Goal: Task Accomplishment & Management: Use online tool/utility

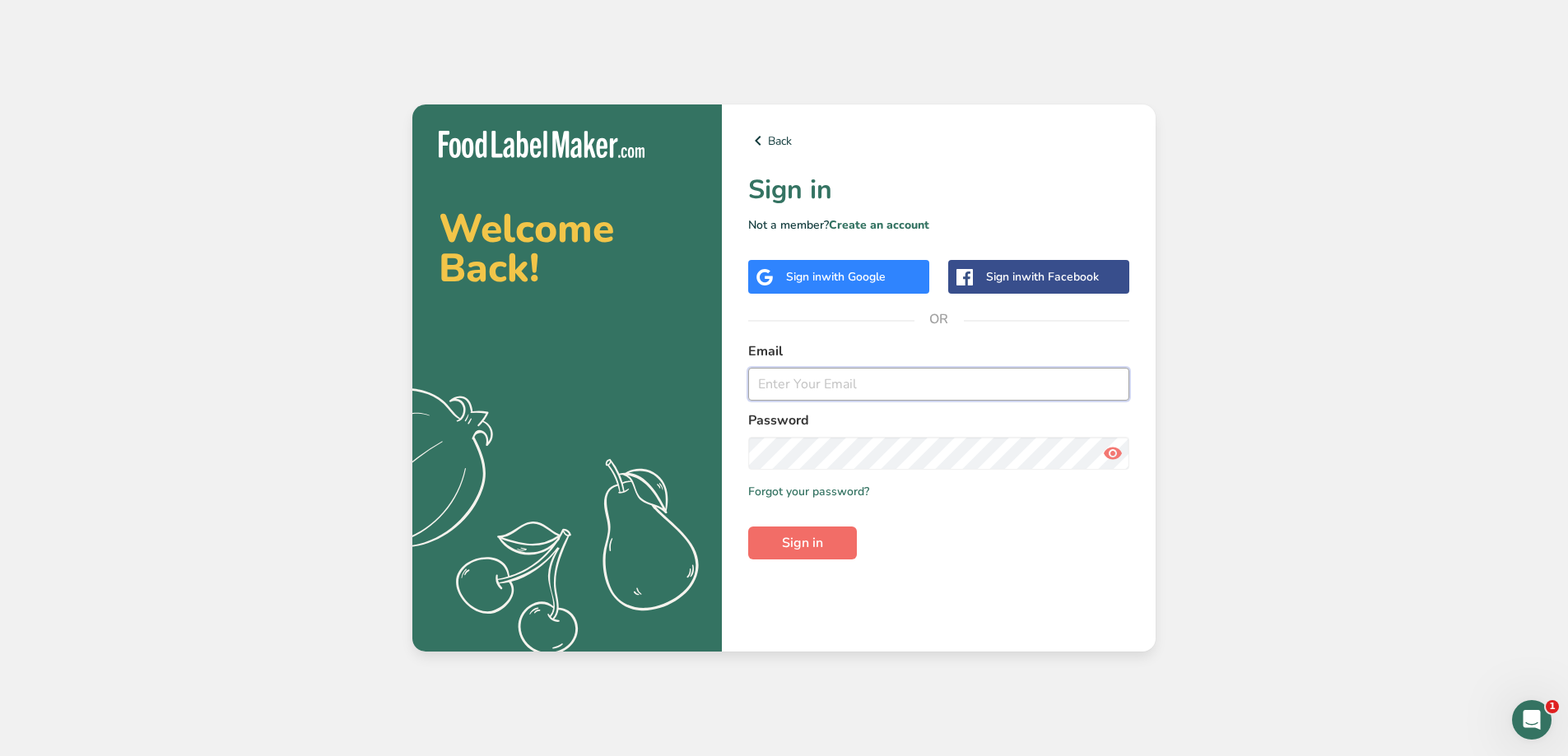
type input "[EMAIL_ADDRESS][PERSON_NAME][DOMAIN_NAME]"
click at [808, 546] on span "Sign in" at bounding box center [802, 543] width 42 height 19
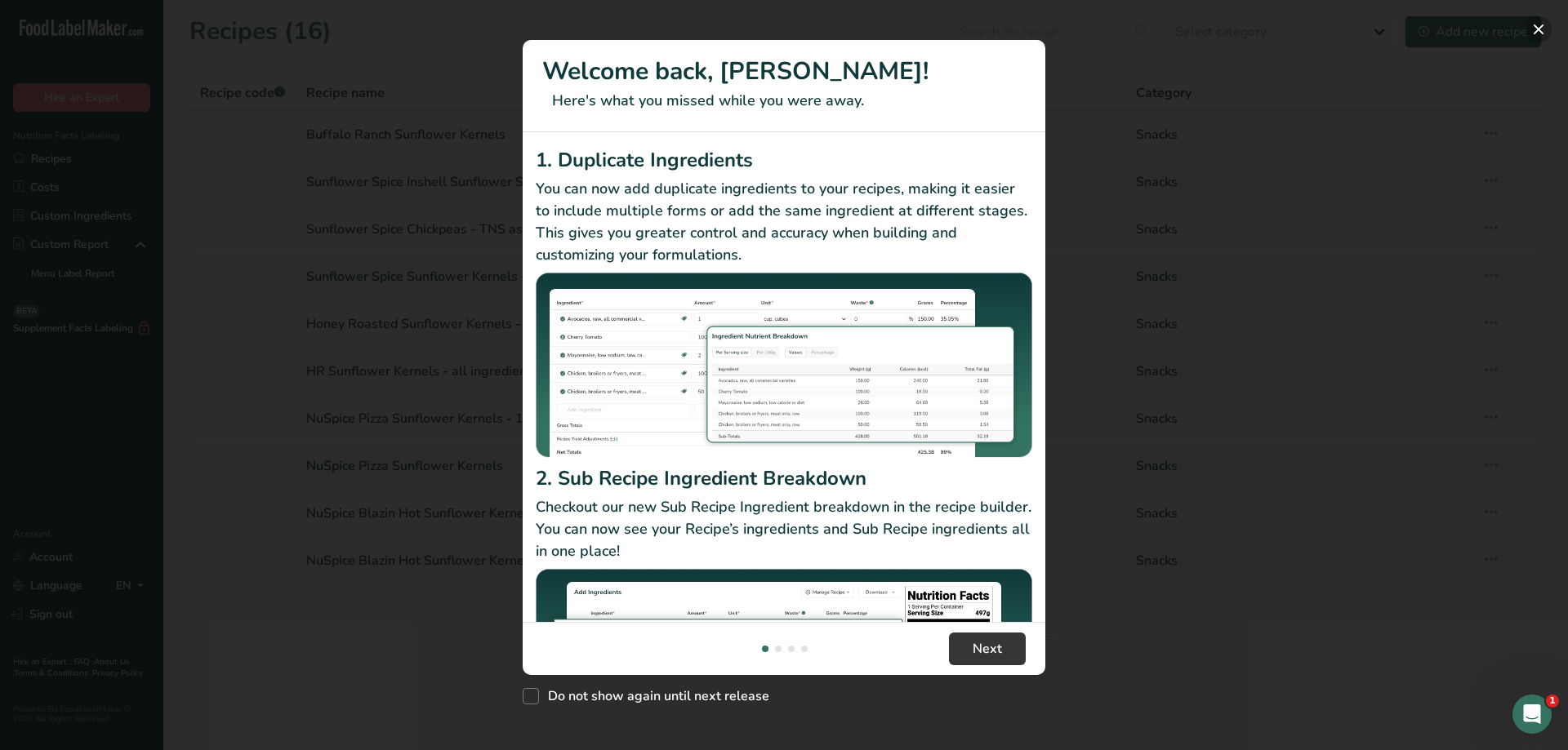
click at [1540, 34] on button "New Features" at bounding box center [1538, 29] width 27 height 27
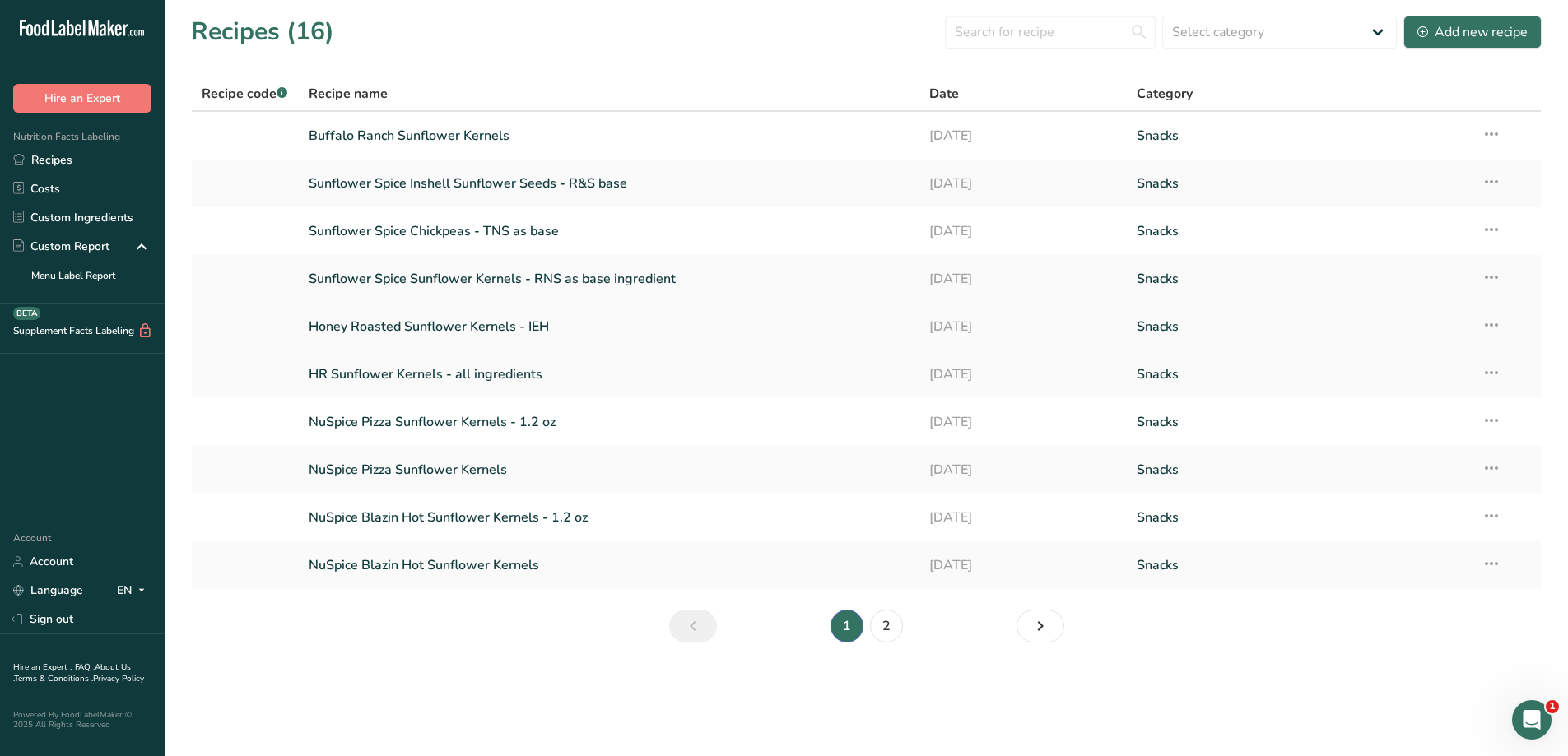
click at [513, 329] on link "Honey Roasted Sunflower Kernels - IEH" at bounding box center [609, 326] width 602 height 34
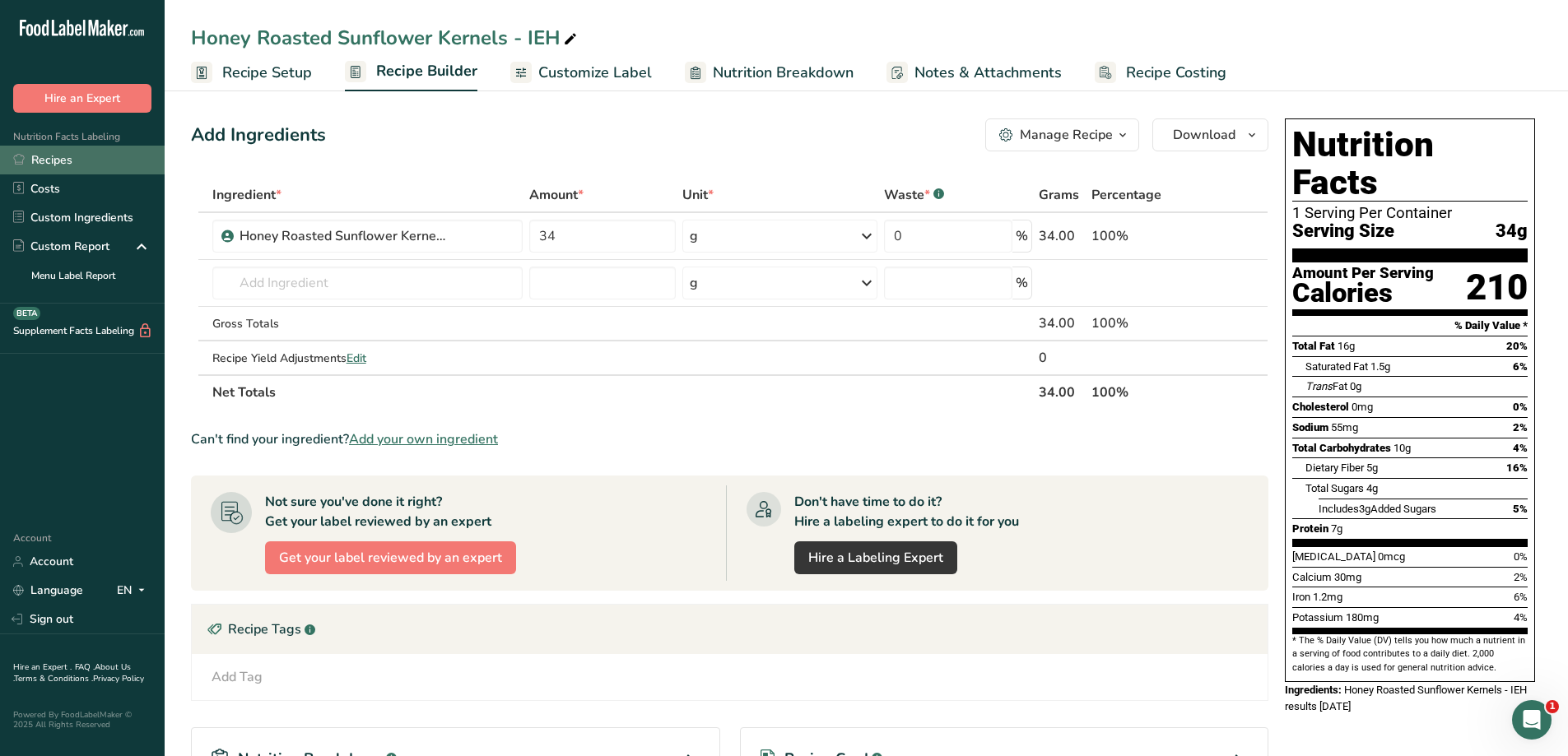
click at [70, 161] on link "Recipes" at bounding box center [82, 160] width 164 height 29
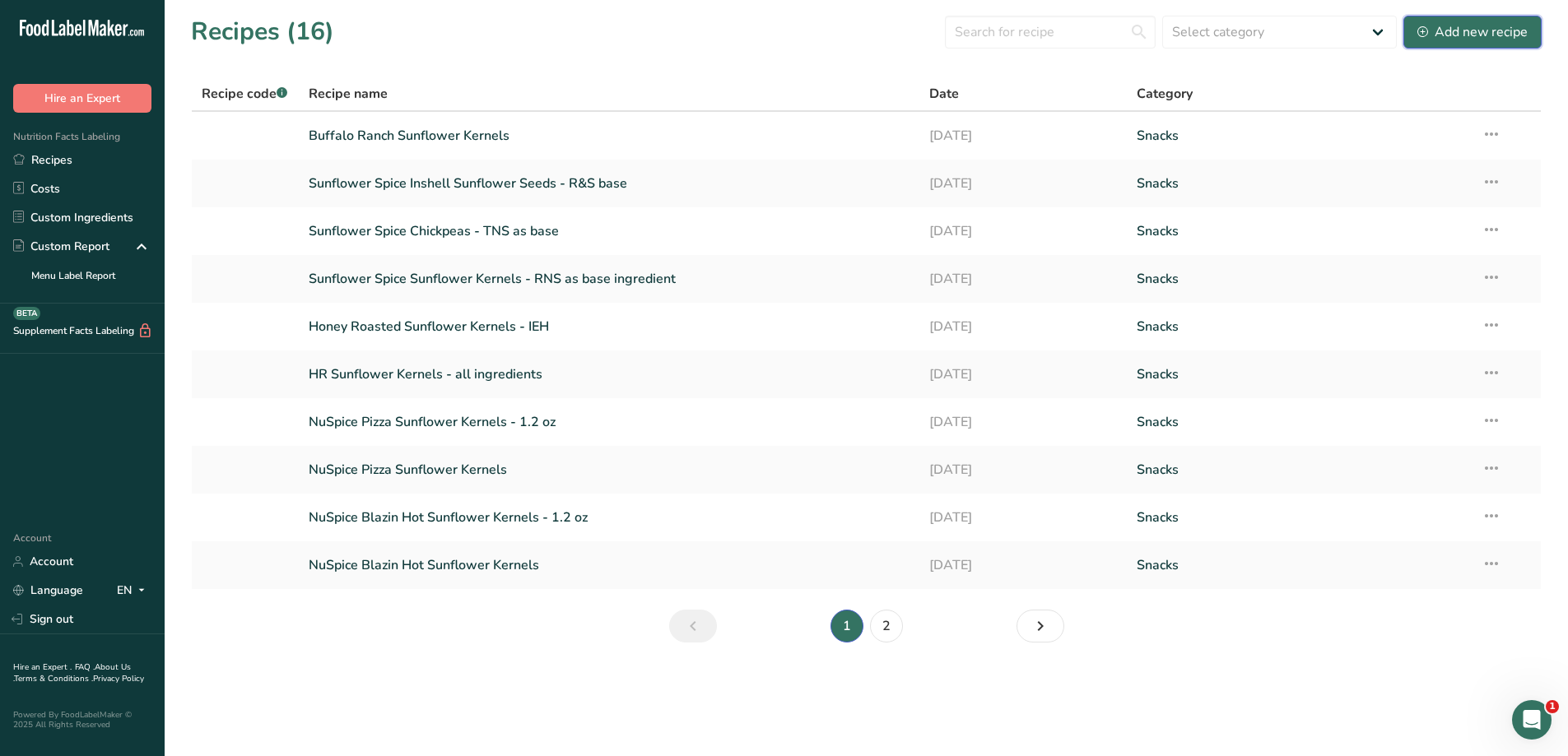
click at [1481, 41] on div "Add new recipe" at bounding box center [1472, 31] width 110 height 19
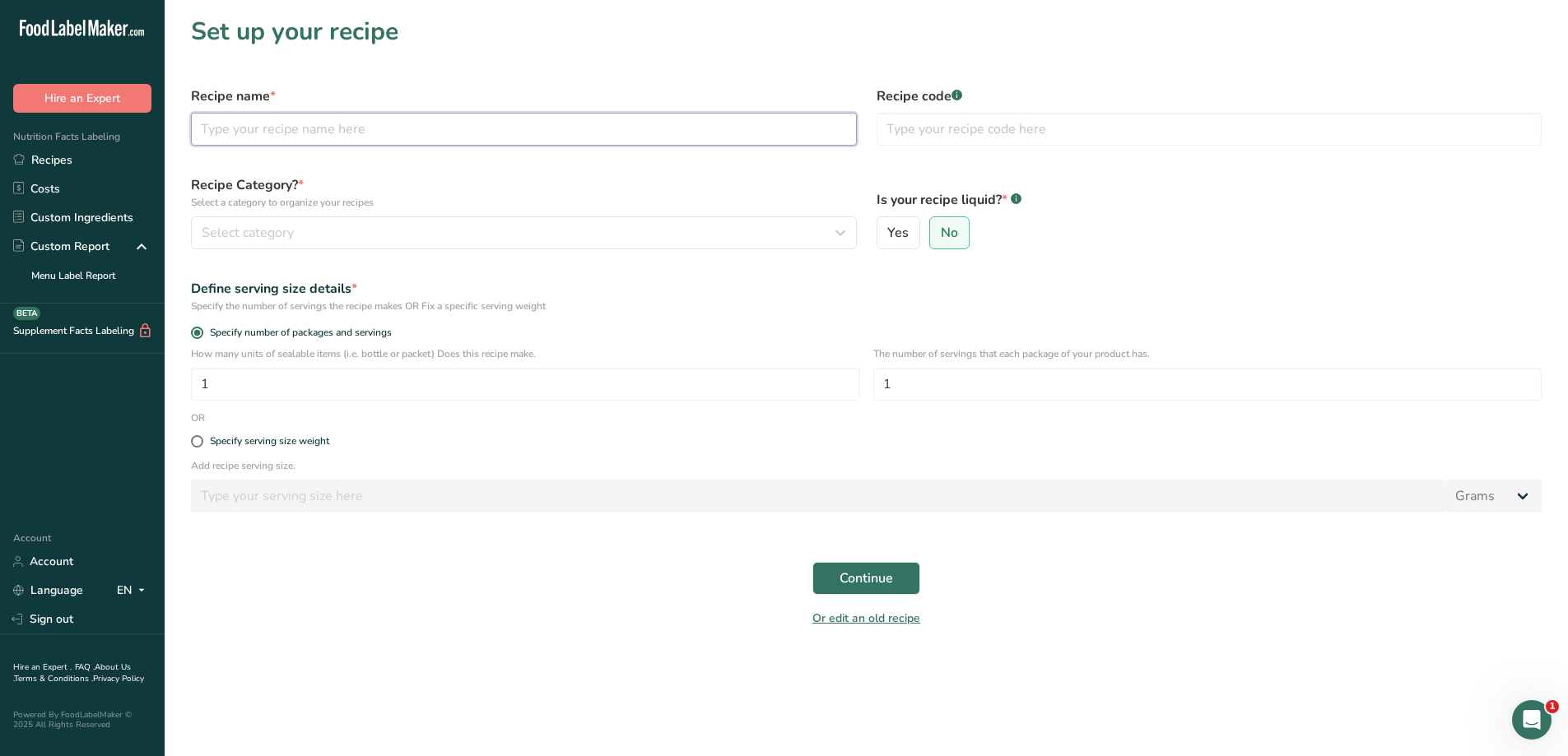
click at [259, 134] on input "text" at bounding box center [524, 129] width 666 height 33
click at [315, 221] on button "Select category" at bounding box center [524, 233] width 666 height 33
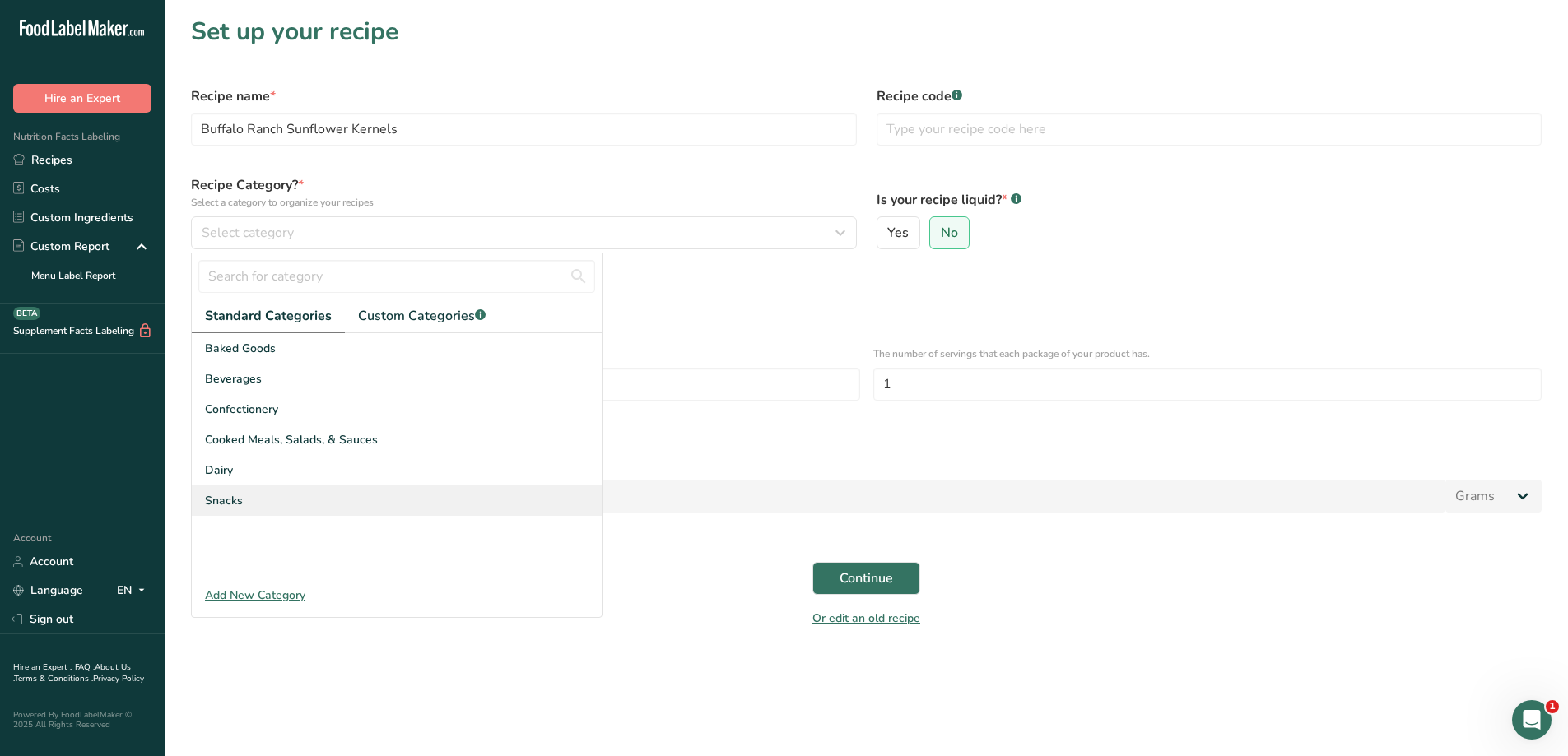
click at [288, 497] on div "Snacks" at bounding box center [397, 500] width 410 height 30
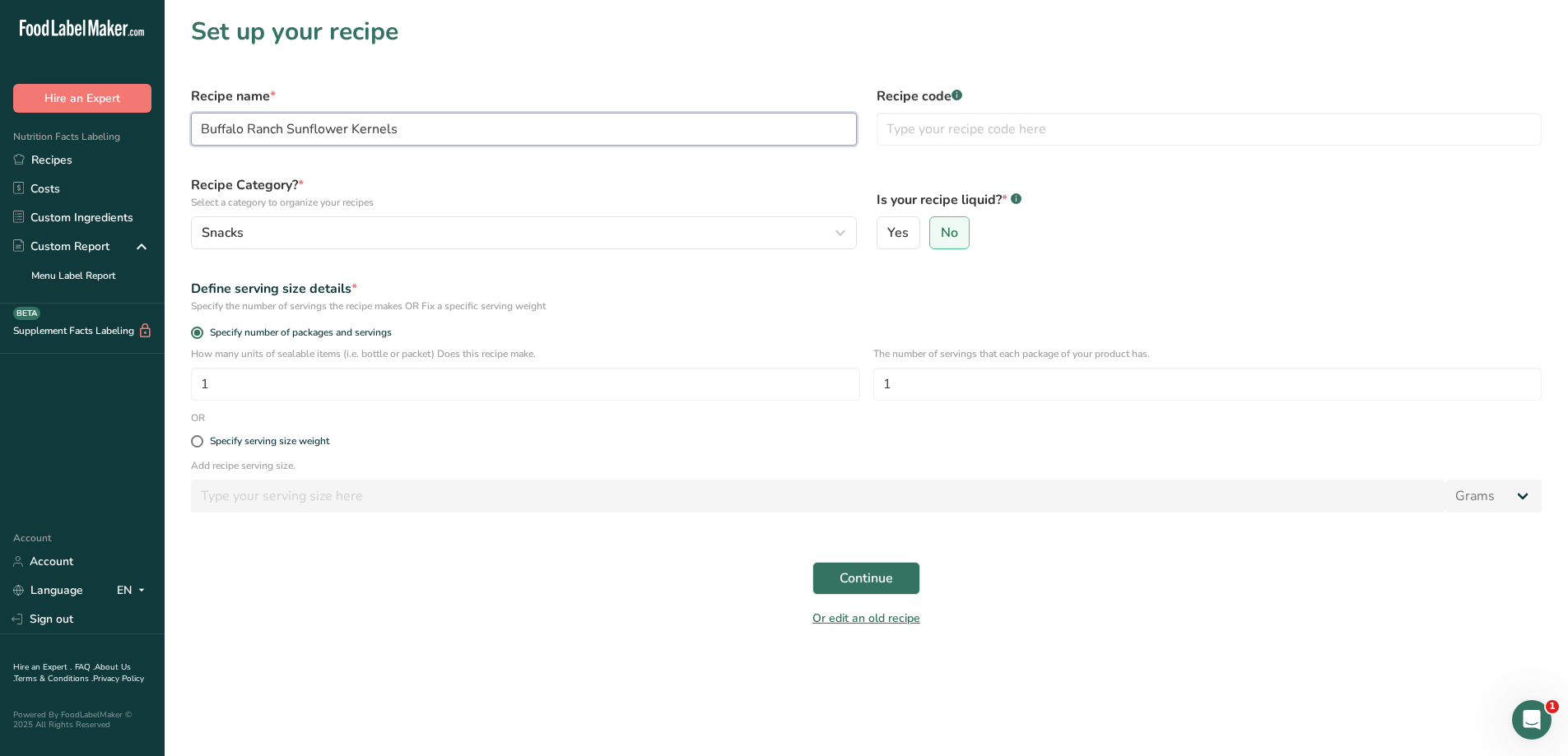
click at [415, 129] on input "Buffalo Ranch Sunflower Kernels" at bounding box center [524, 129] width 666 height 33
type input "Buffalo Ranch Sunflower Kernels - IEH"
click at [199, 447] on span at bounding box center [197, 441] width 12 height 12
click at [199, 447] on input "Specify serving size weight" at bounding box center [197, 441] width 11 height 11
radio input "true"
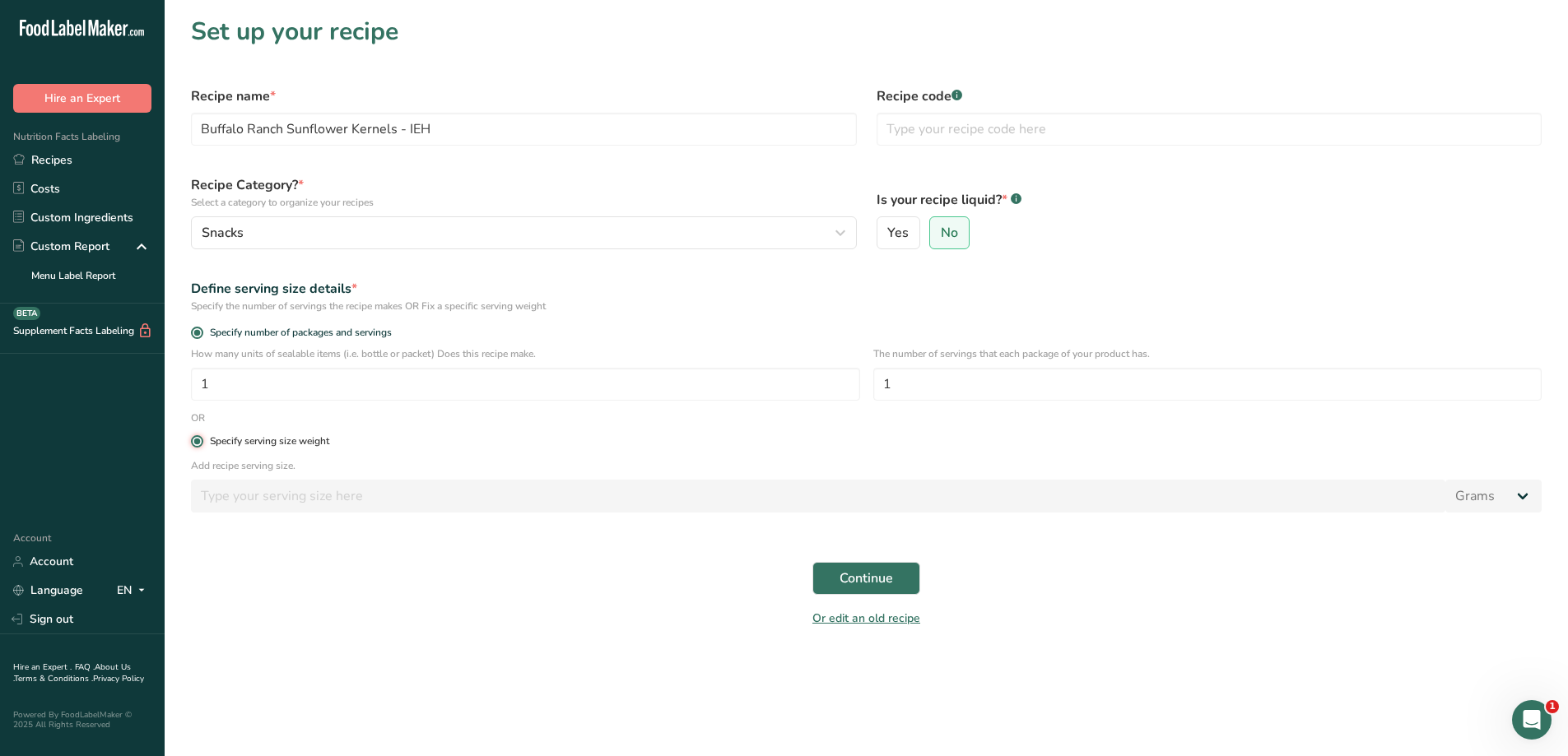
radio input "false"
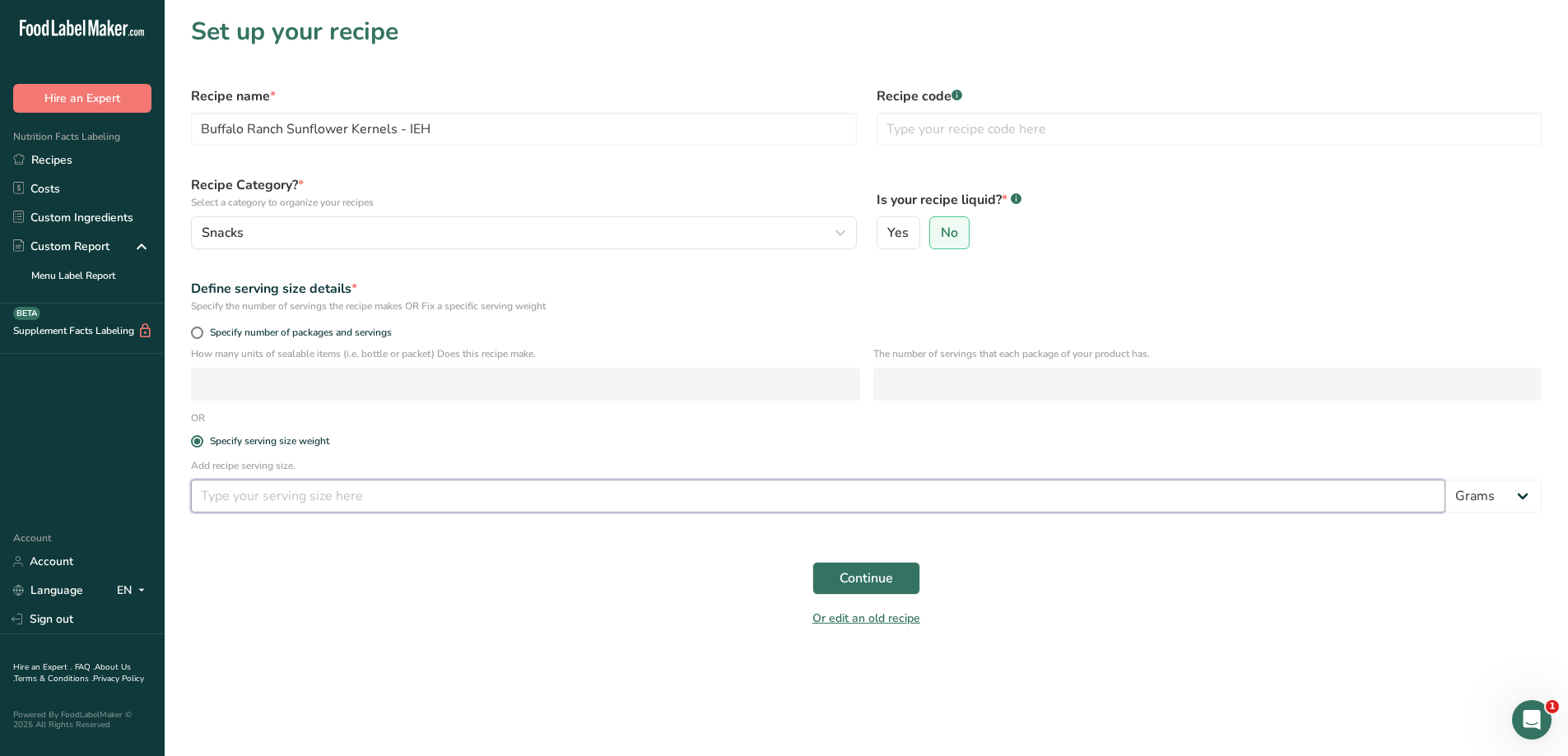
click at [234, 493] on input "number" at bounding box center [818, 497] width 1255 height 33
type input "34"
click at [866, 579] on span "Continue" at bounding box center [866, 578] width 54 height 19
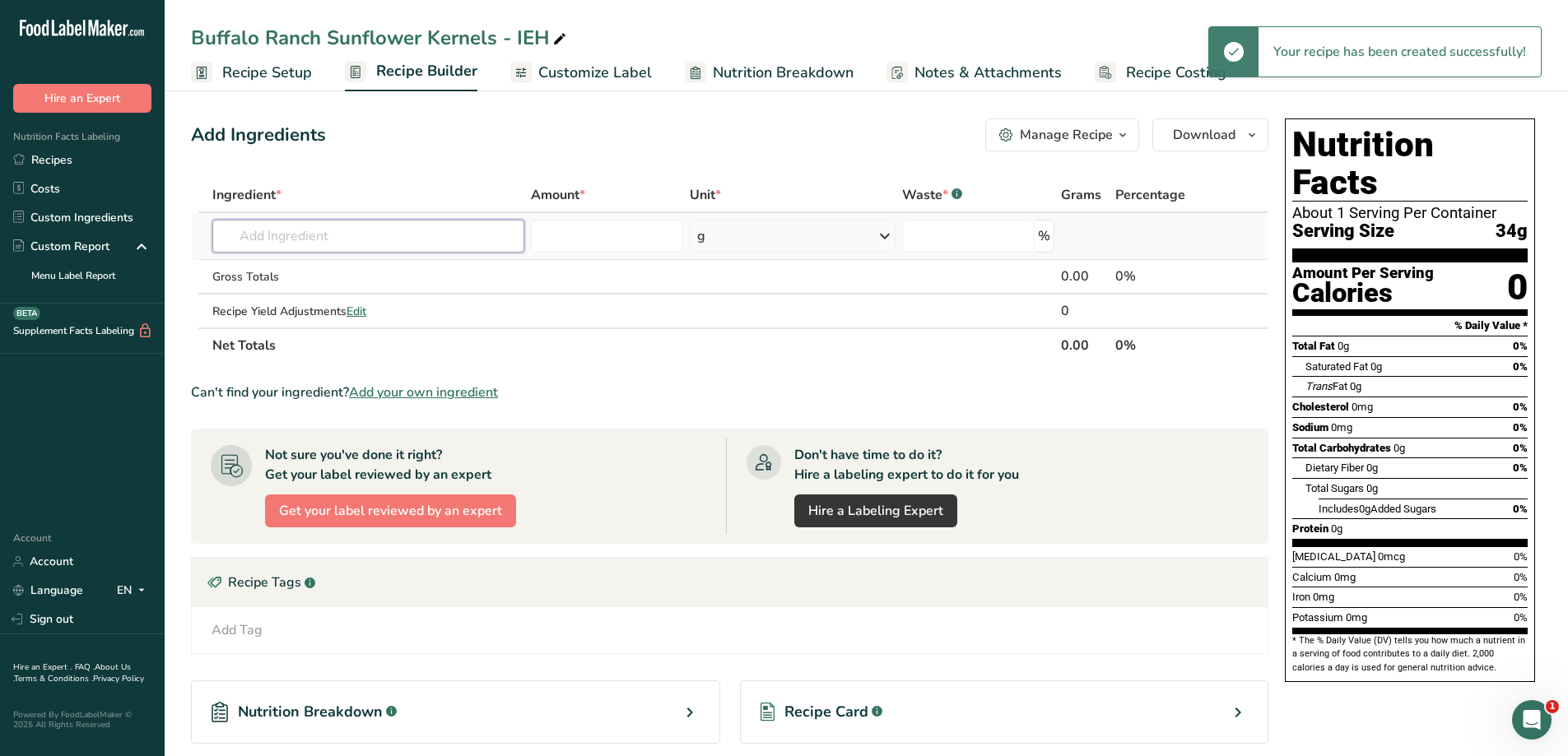
click at [281, 240] on input "text" at bounding box center [368, 236] width 312 height 33
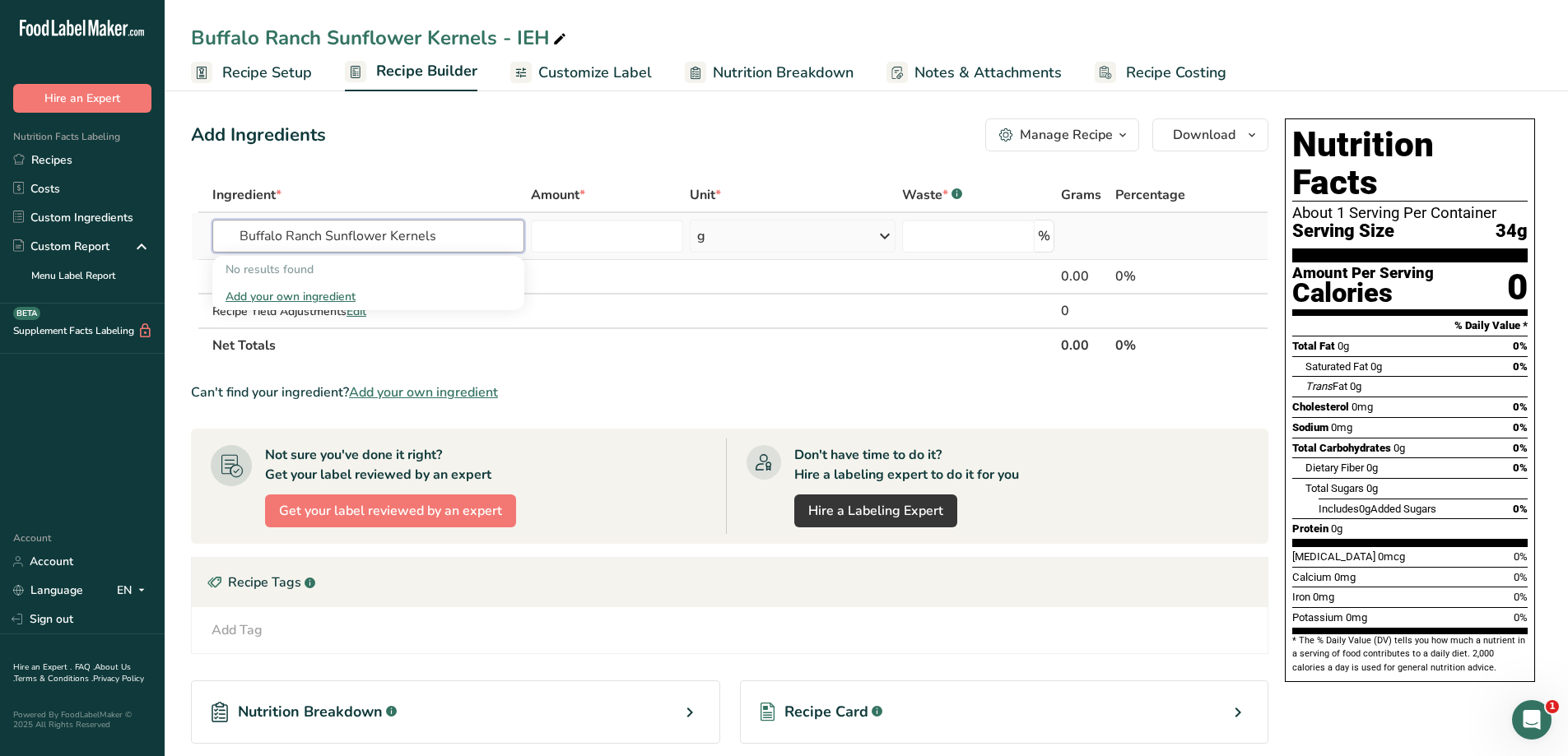
type input "Buffalo Ranch Sunflower Kernels"
click at [286, 294] on div "Add your own ingredient" at bounding box center [368, 296] width 285 height 18
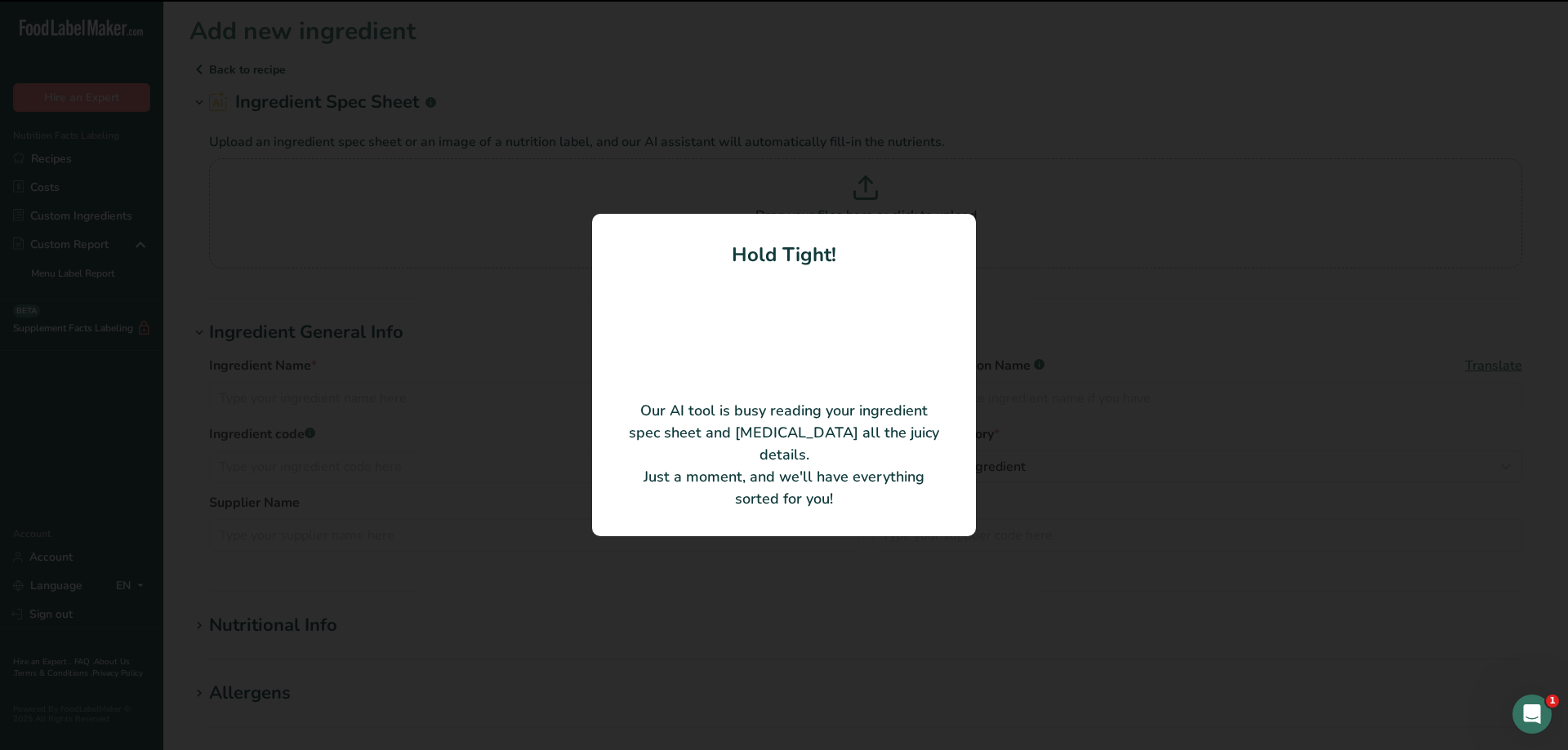
type input "SUNRICH BUFFALO RANCH SUNFLOWER KERNELS"
type input "25NL-2510970-71156"
type input "SUNRICH PRODUCTS"
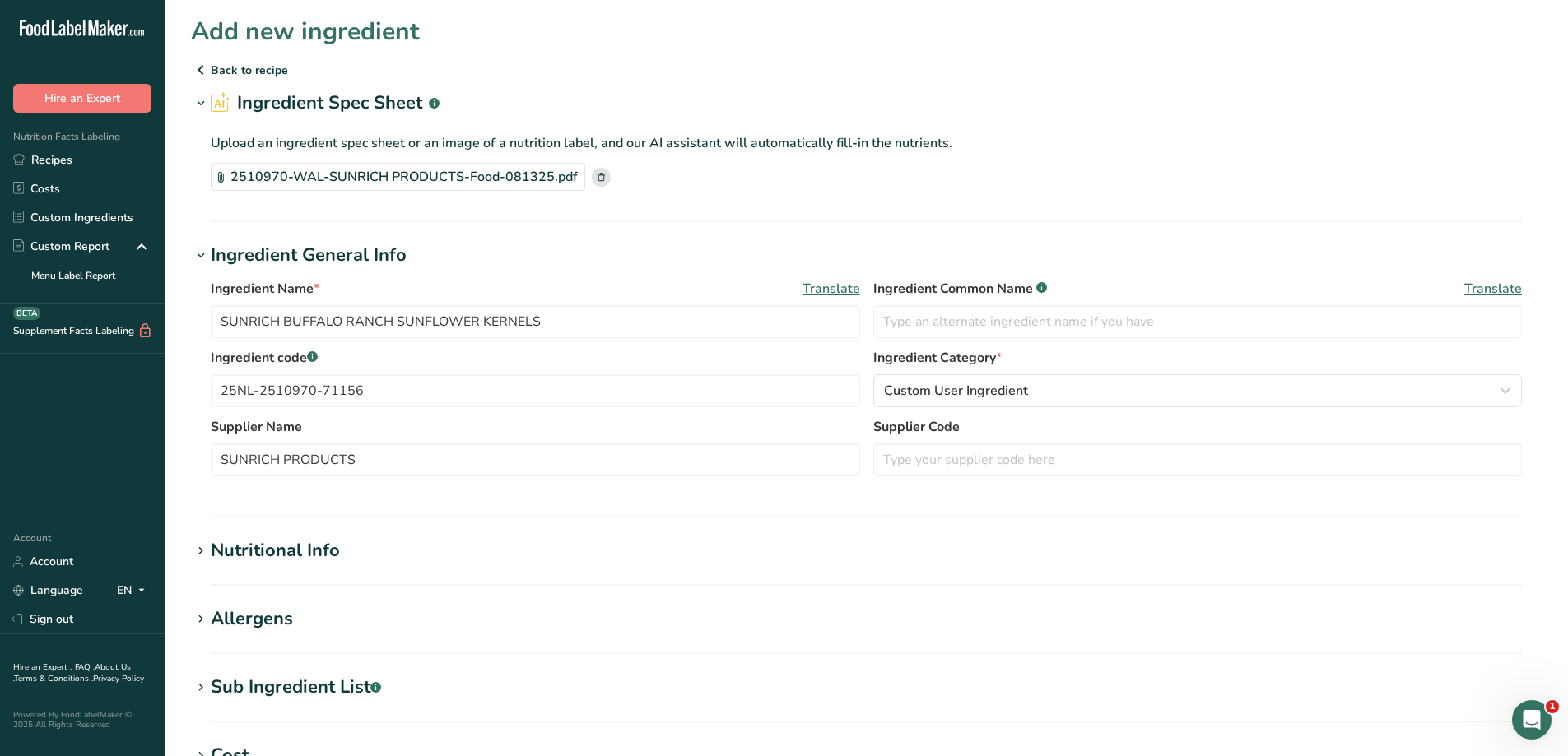
click at [200, 552] on icon at bounding box center [200, 551] width 15 height 23
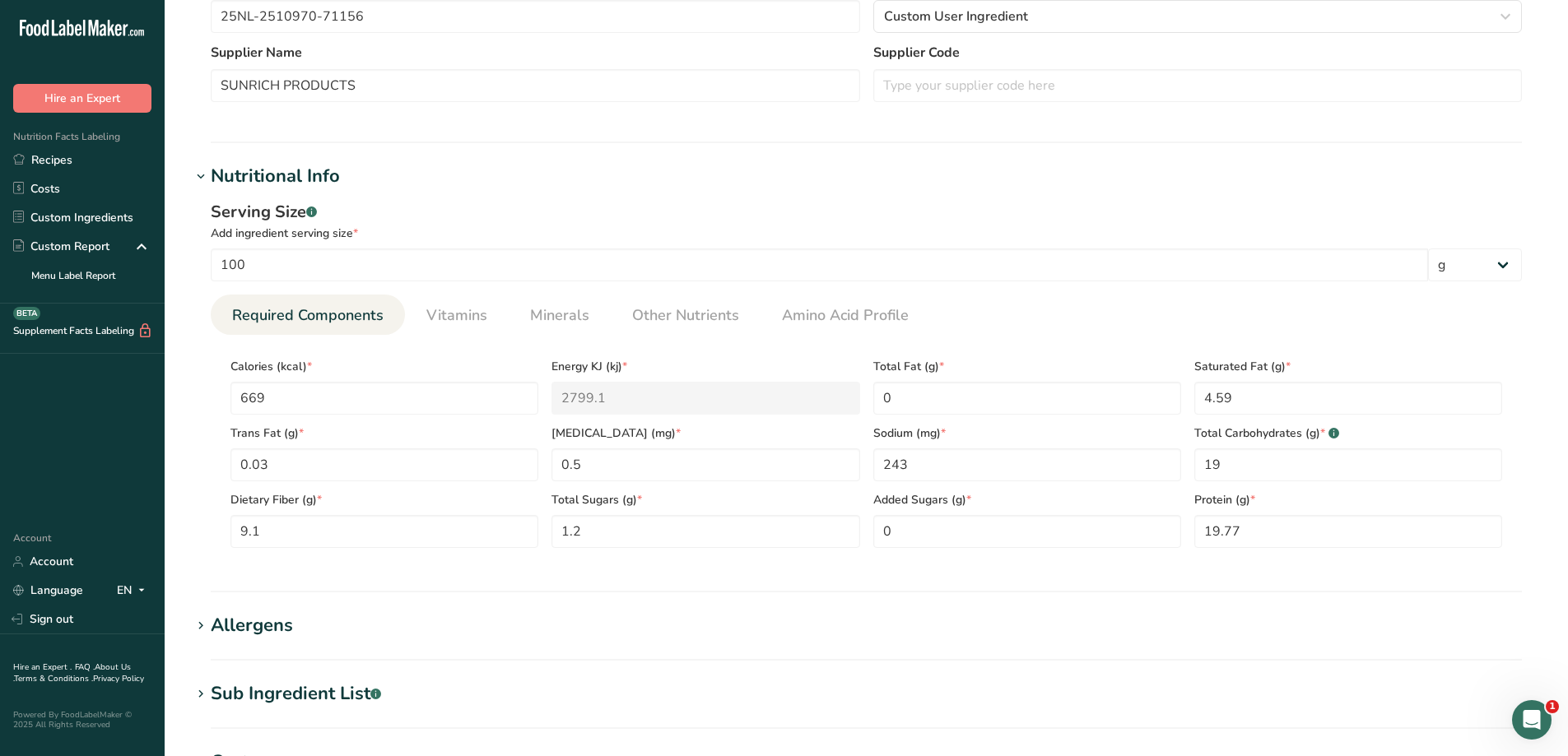
scroll to position [412, 0]
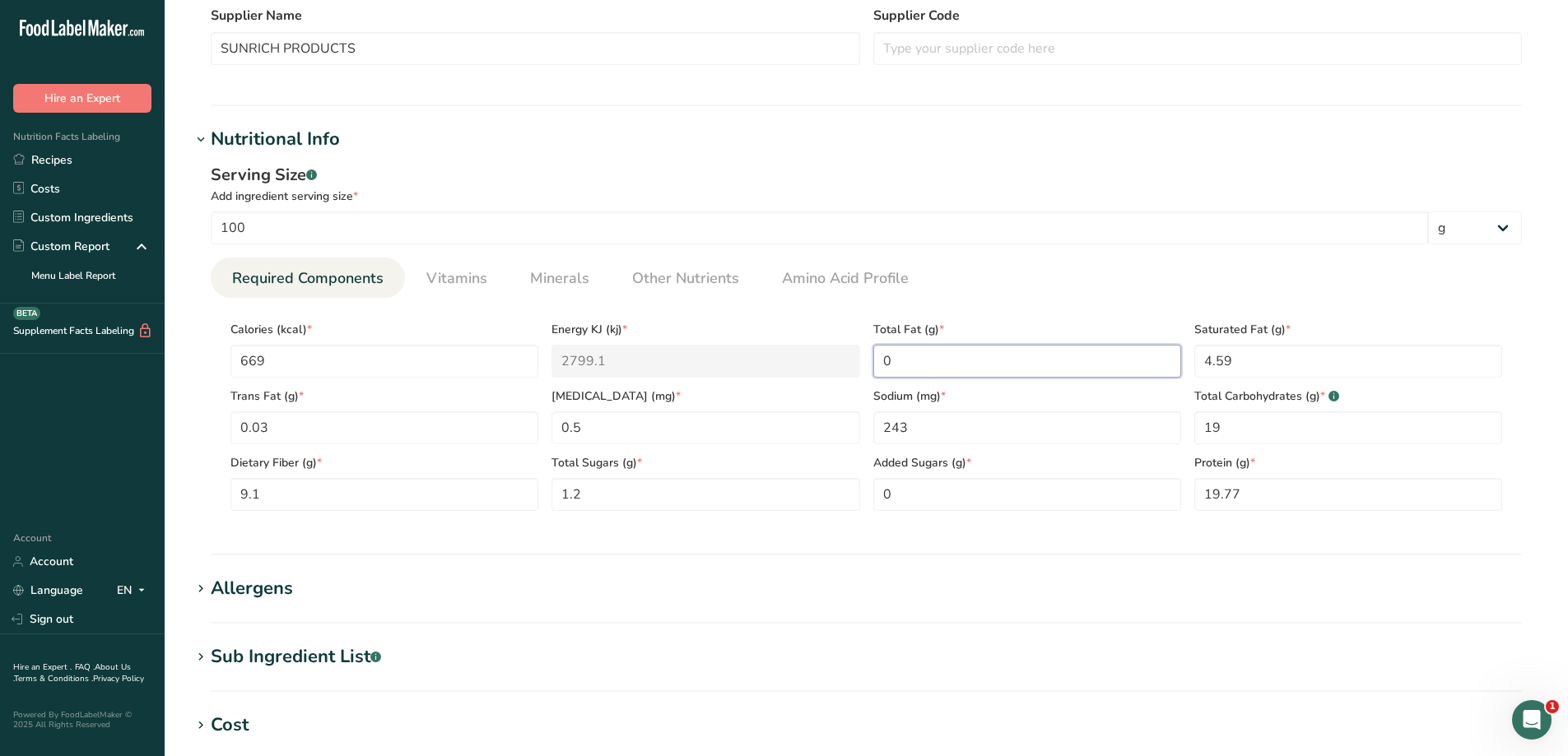
click at [922, 362] on Fat "0" at bounding box center [1027, 362] width 308 height 33
type Fat "57.06"
click at [1248, 356] on Fat "4.59" at bounding box center [1347, 362] width 308 height 33
click at [456, 286] on span "Vitamins" at bounding box center [457, 279] width 61 height 22
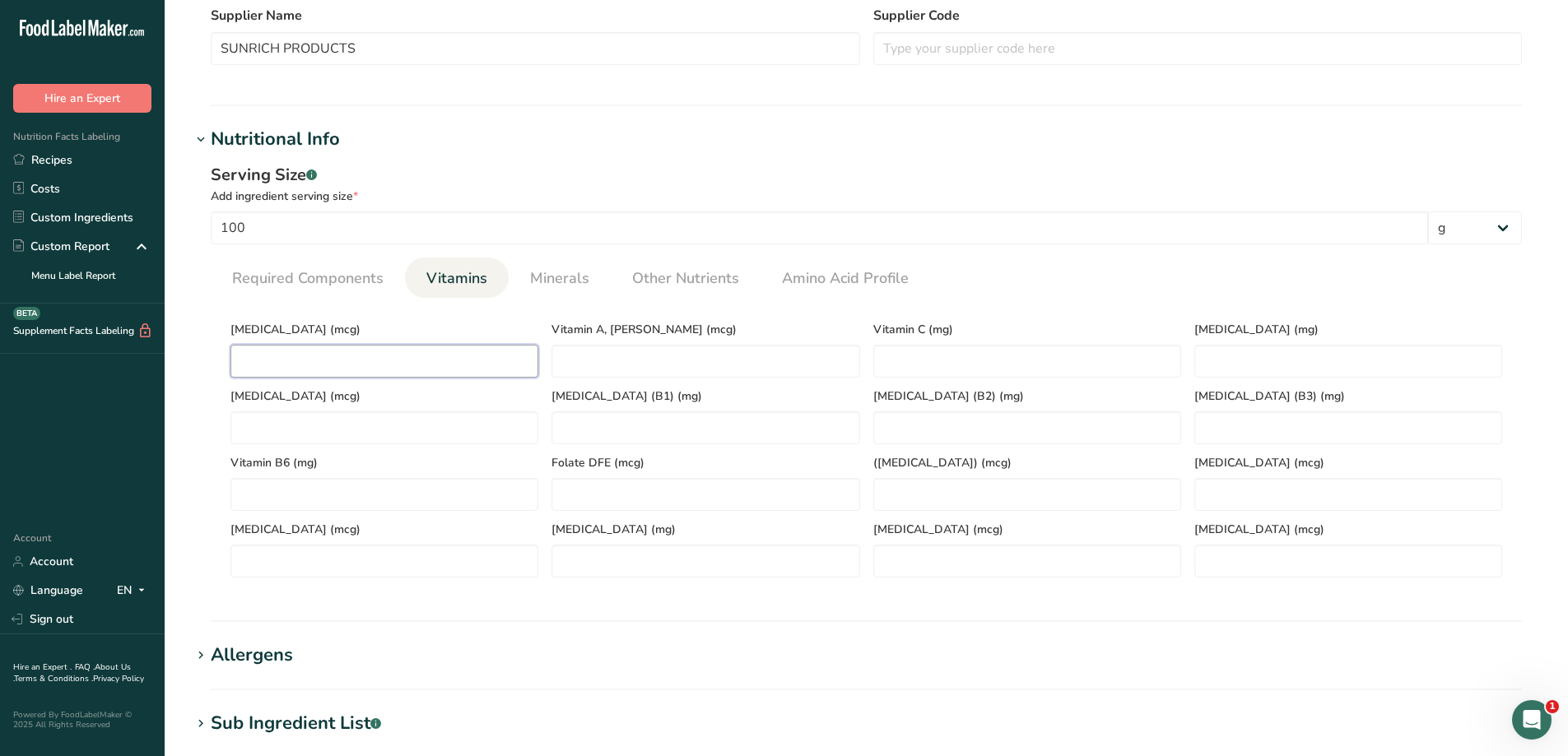
click at [351, 364] on D "number" at bounding box center [384, 362] width 308 height 33
type D "0.7"
click at [573, 291] on link "Minerals" at bounding box center [560, 278] width 72 height 42
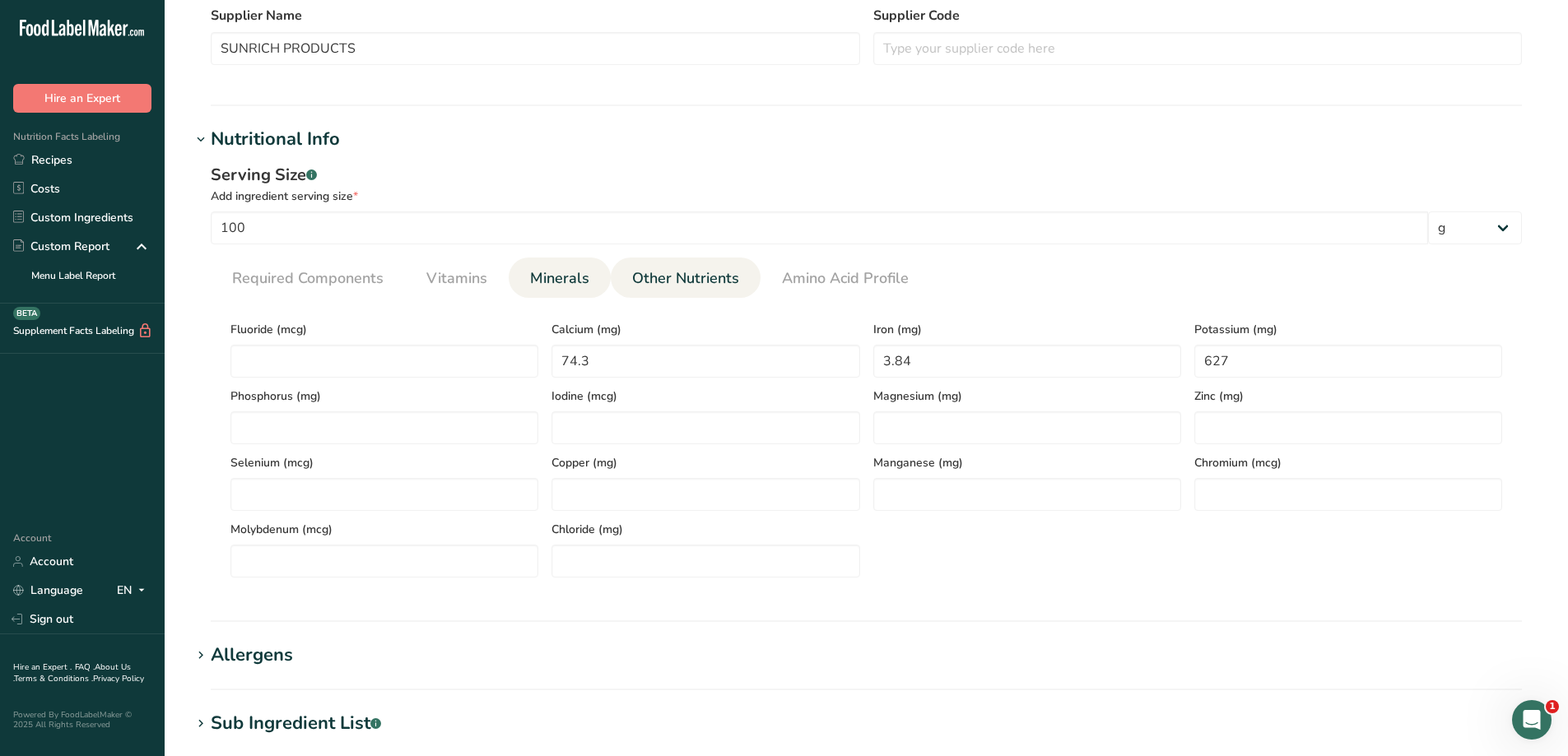
click at [692, 282] on span "Other Nutrients" at bounding box center [686, 279] width 107 height 22
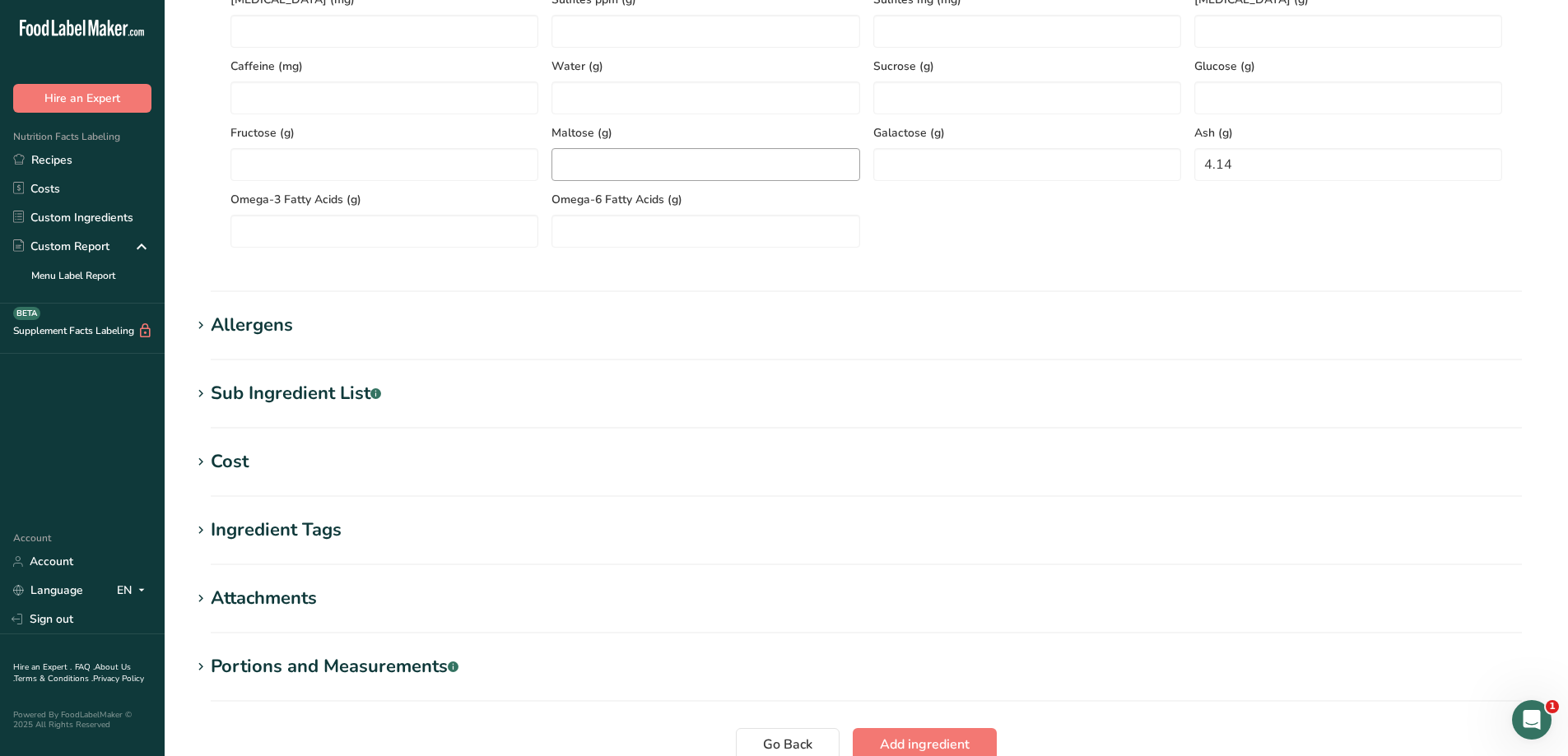
scroll to position [1020, 0]
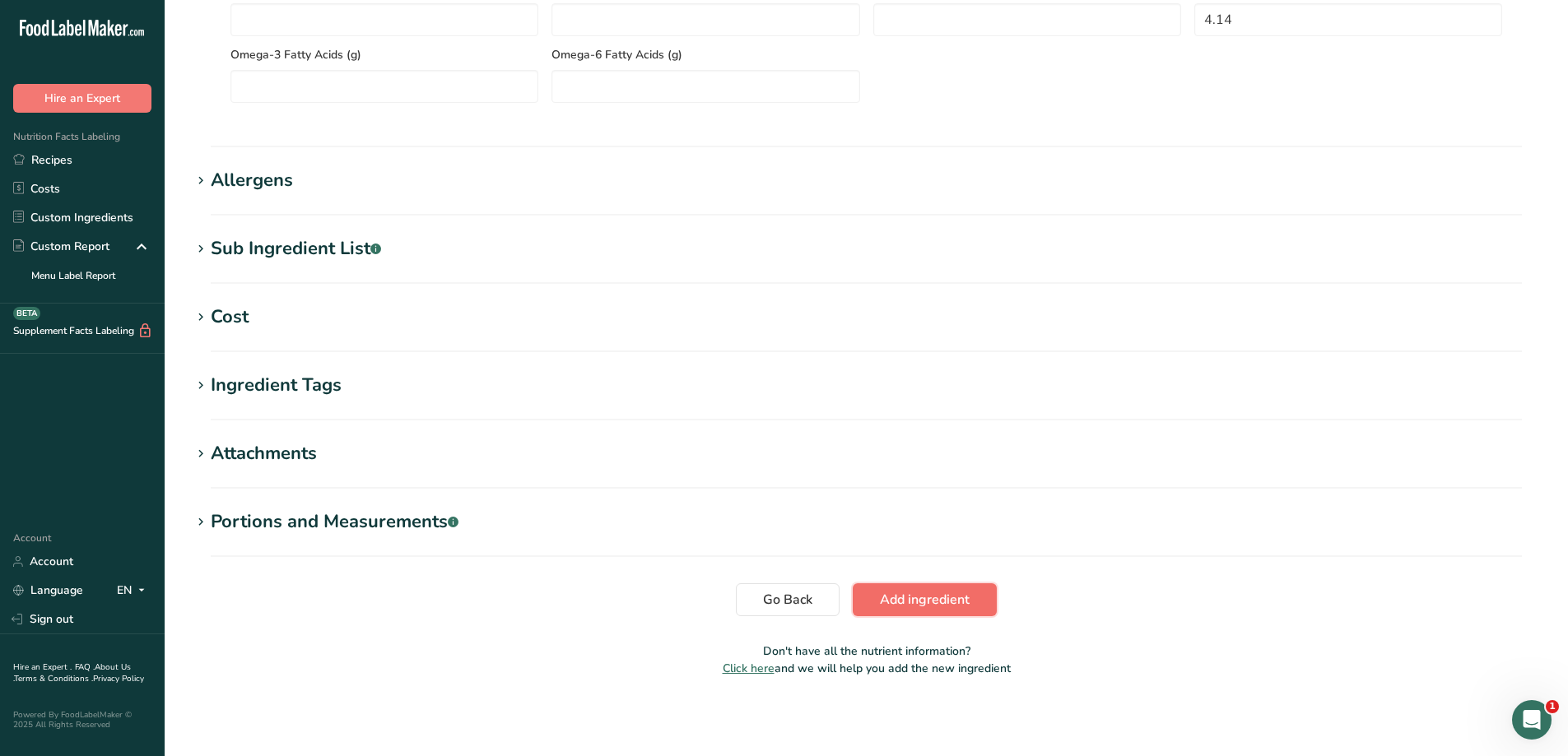
click at [918, 593] on span "Add ingredient" at bounding box center [924, 599] width 90 height 19
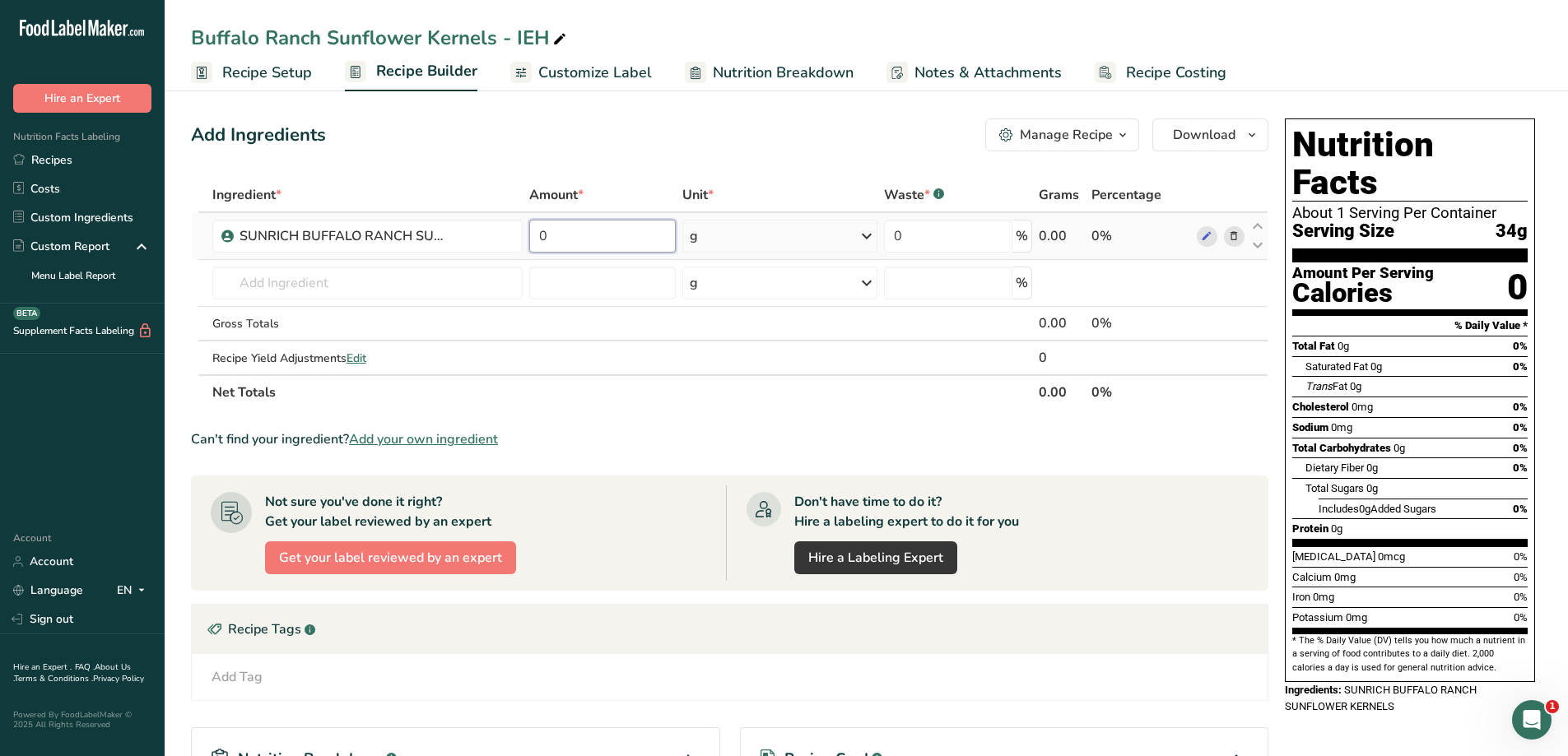
click at [564, 231] on input "0" at bounding box center [603, 236] width 148 height 33
type input "34"
click at [626, 390] on div "Ingredient * Amount * Unit * Waste * .a-a{fill:#347362;}.b-a{fill:#fff;} Grams …" at bounding box center [730, 294] width 1078 height 232
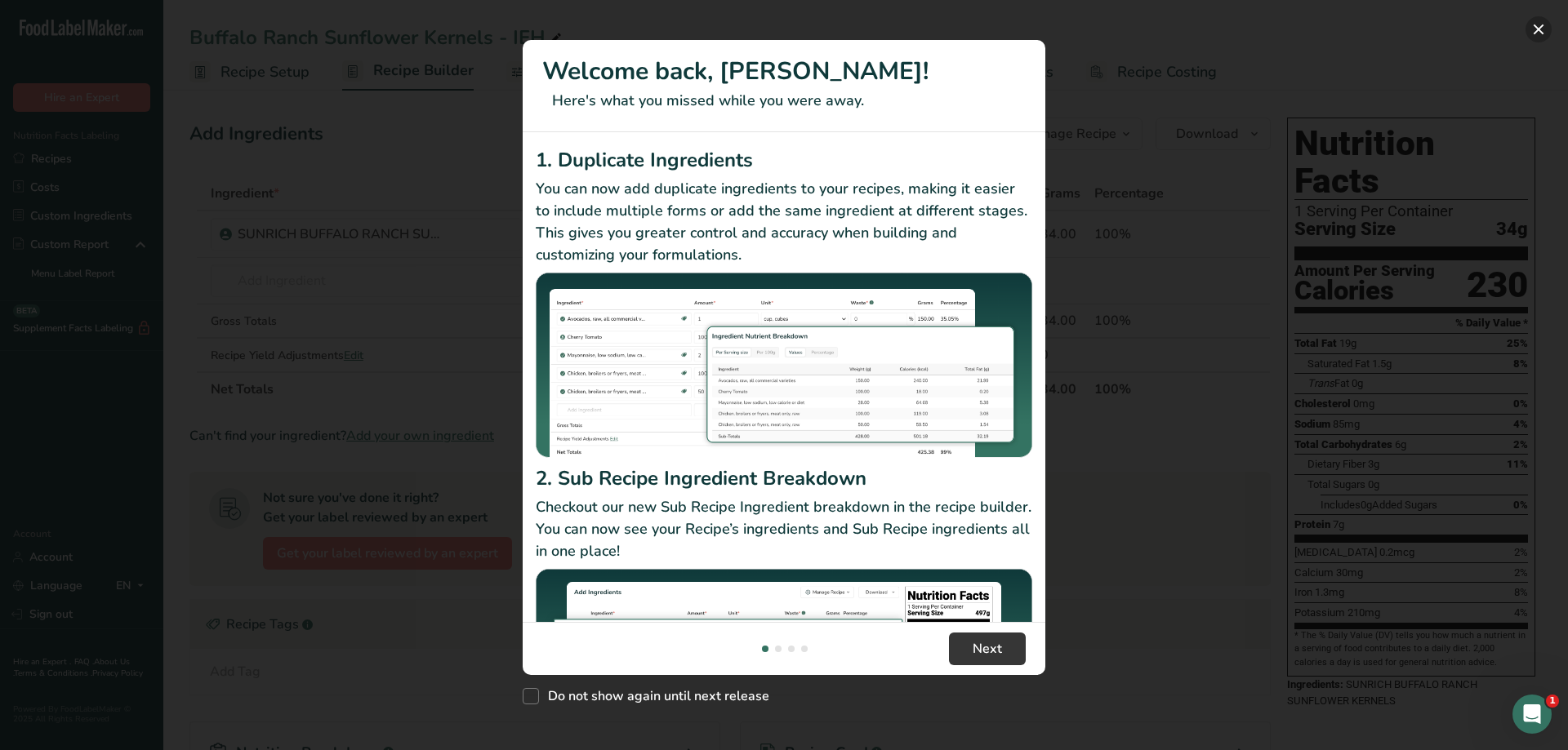
click at [1531, 32] on button "New Features" at bounding box center [1538, 29] width 27 height 27
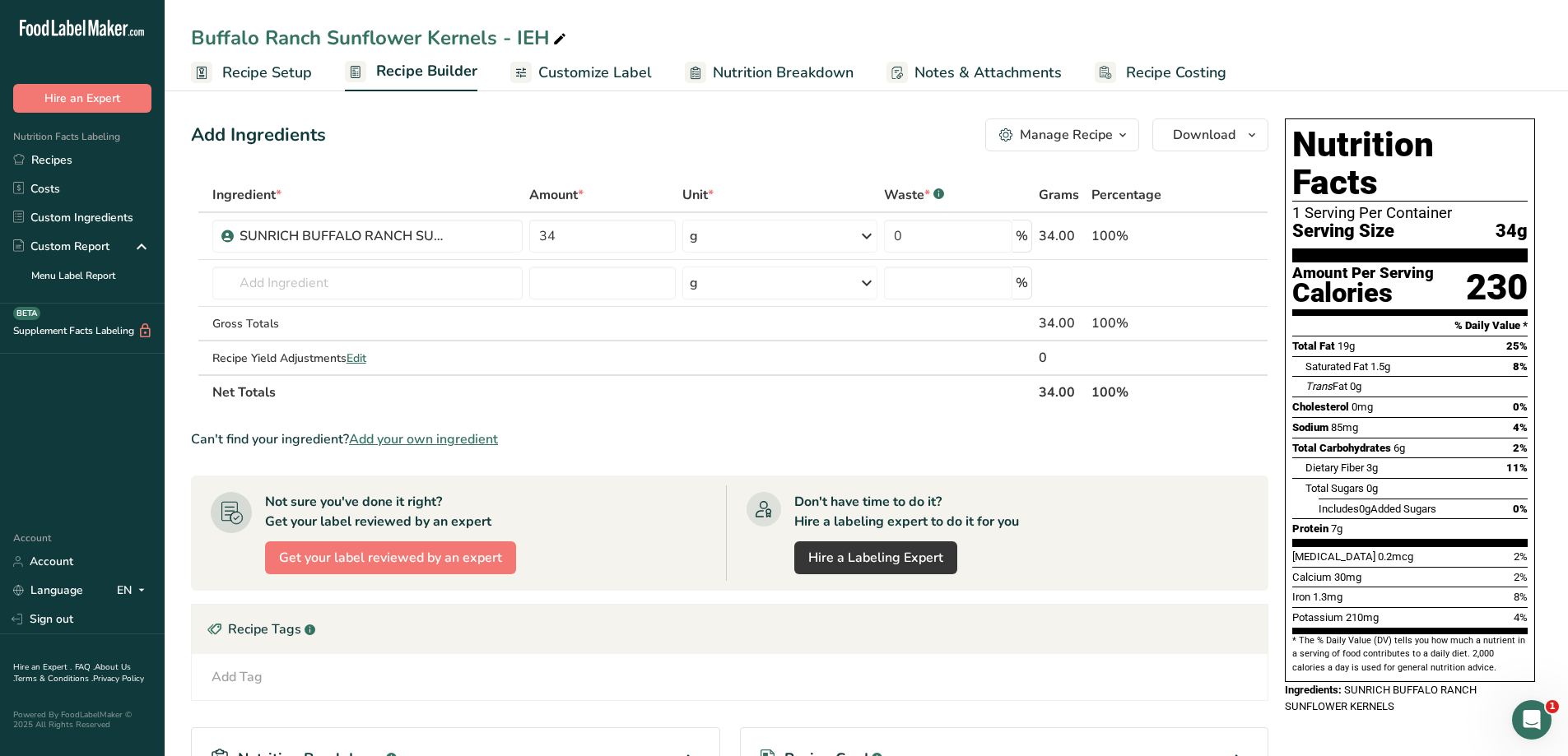
click at [276, 79] on span "Recipe Setup" at bounding box center [267, 73] width 90 height 22
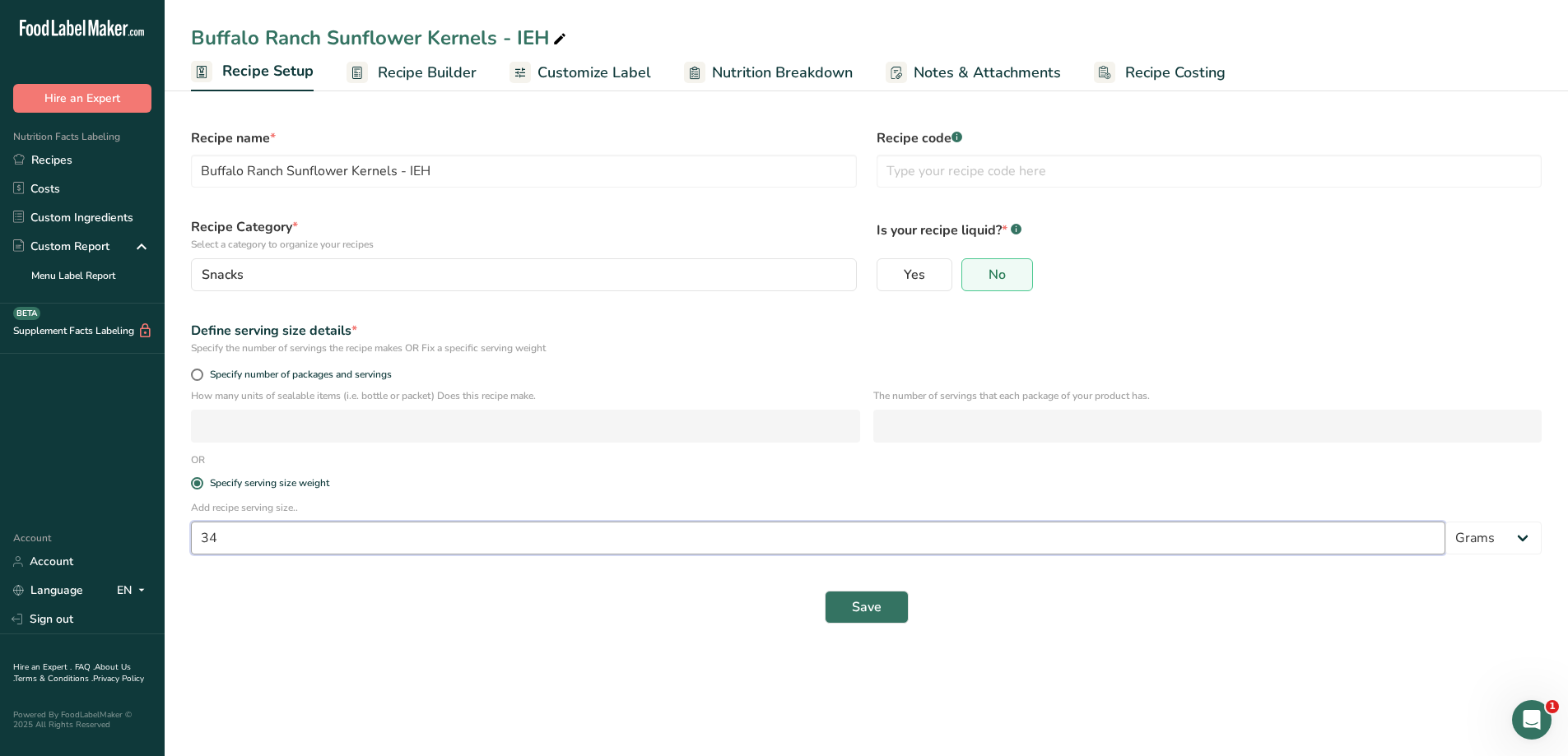
drag, startPoint x: 251, startPoint y: 545, endPoint x: 169, endPoint y: 545, distance: 82.0
click at [169, 545] on section "Recipe name * Buffalo Ranch Sunflower Kernels - IEH Recipe code .a-a{fill:#3473…" at bounding box center [866, 368] width 1404 height 565
type input "28.4"
click at [876, 599] on span "Save" at bounding box center [867, 606] width 30 height 19
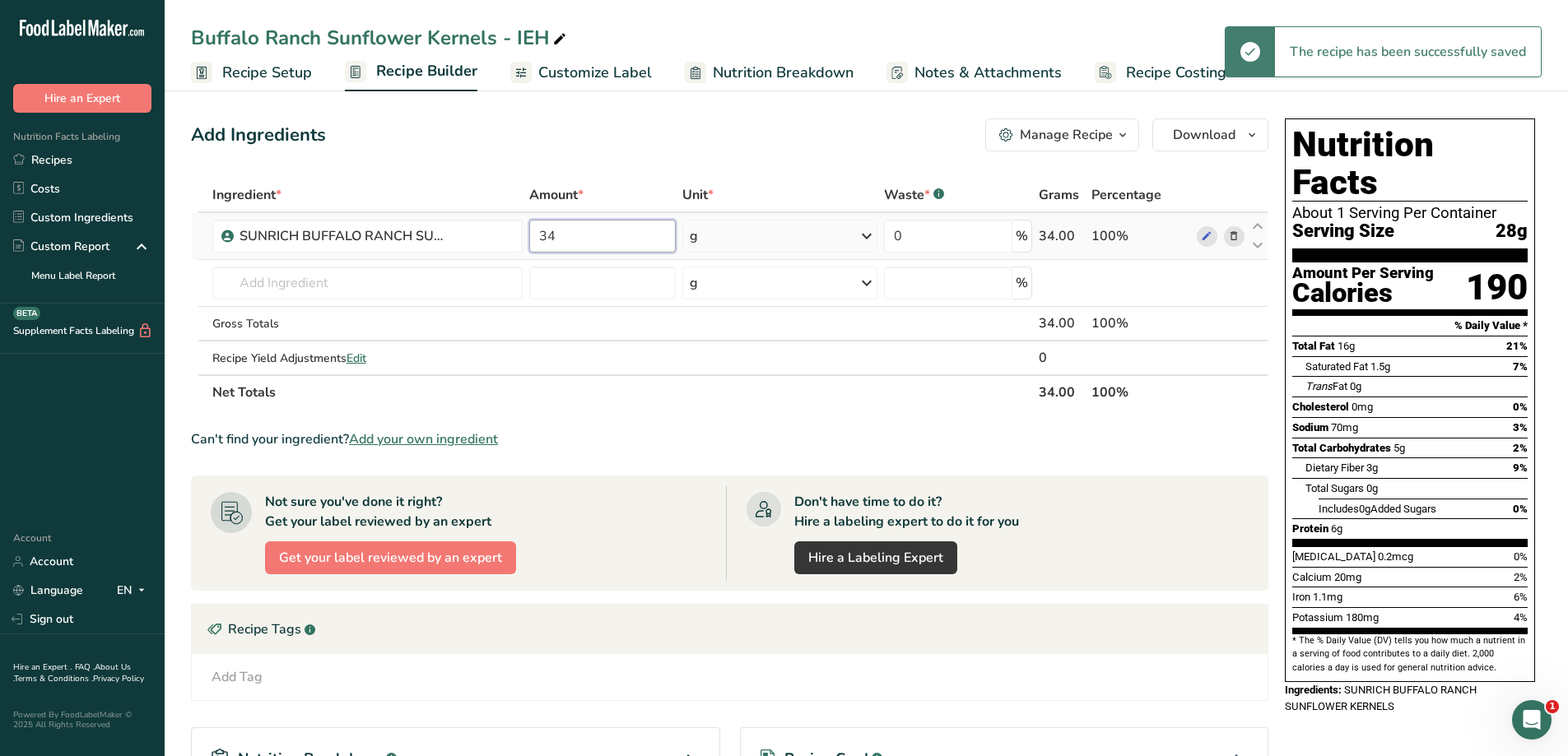
drag, startPoint x: 562, startPoint y: 237, endPoint x: 535, endPoint y: 236, distance: 27.0
click at [535, 236] on input "34" at bounding box center [603, 236] width 148 height 33
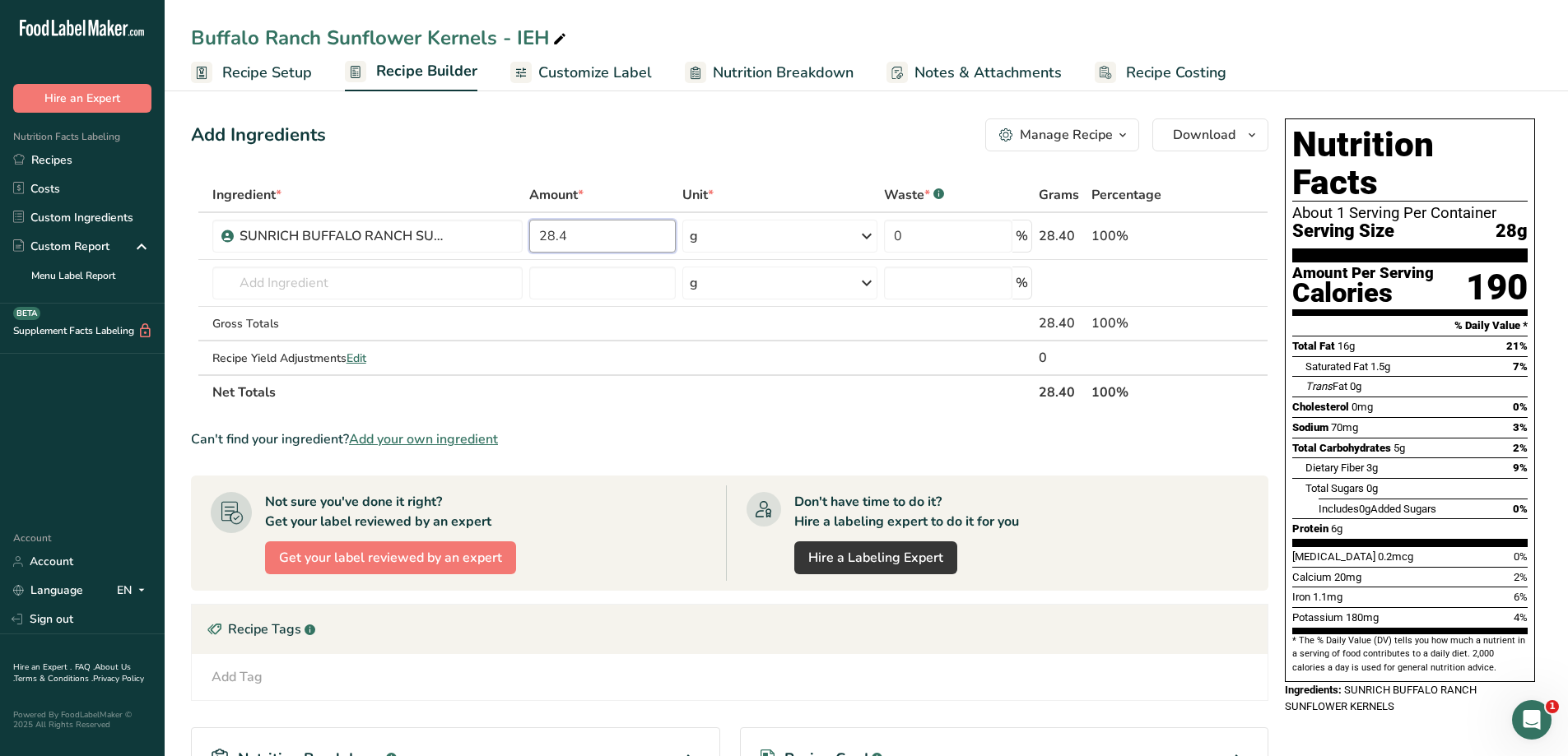
type input "28.4"
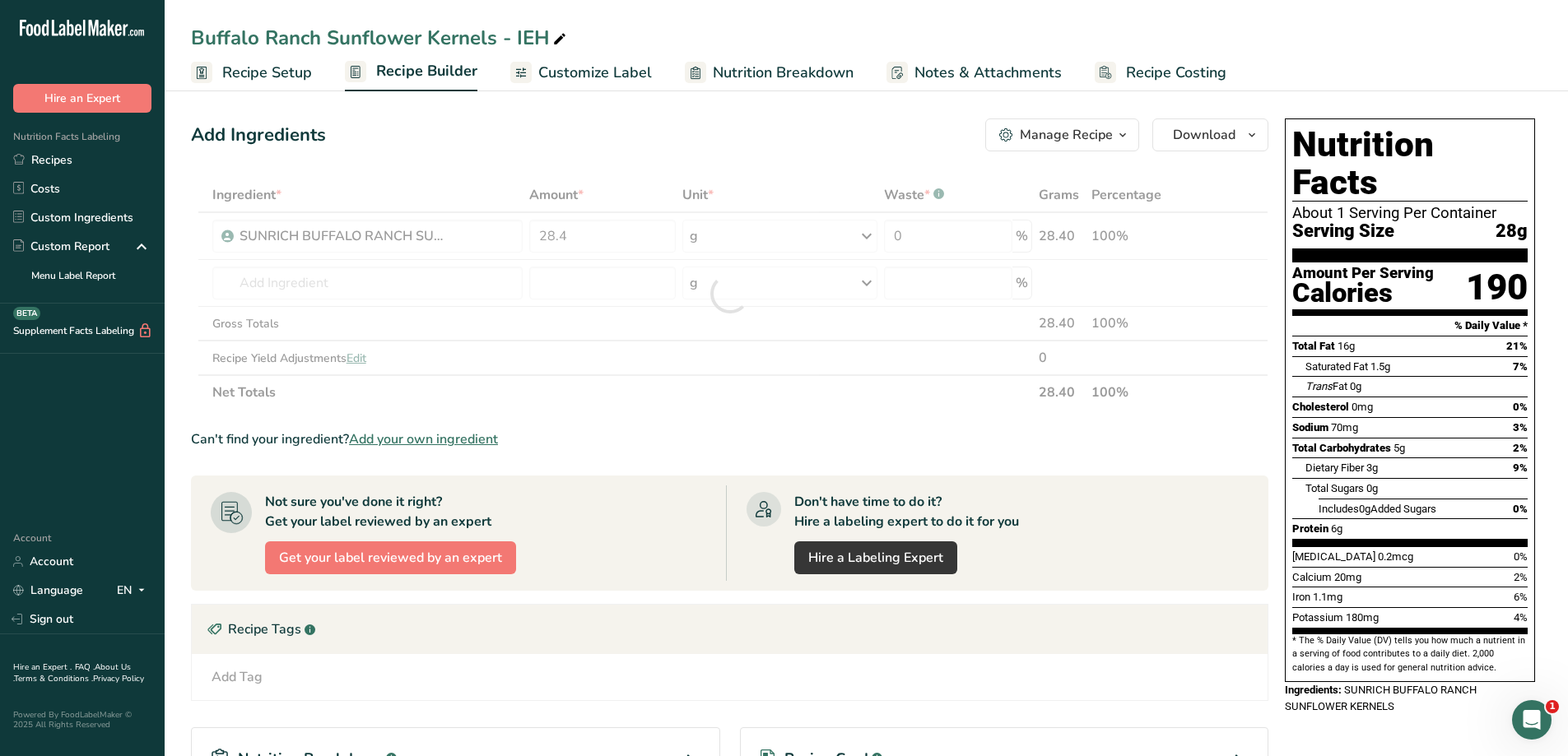
click at [603, 422] on section "Ingredient * Amount * Unit * Waste * .a-a{fill:#347362;}.b-a{fill:#fff;} Grams …" at bounding box center [730, 565] width 1078 height 774
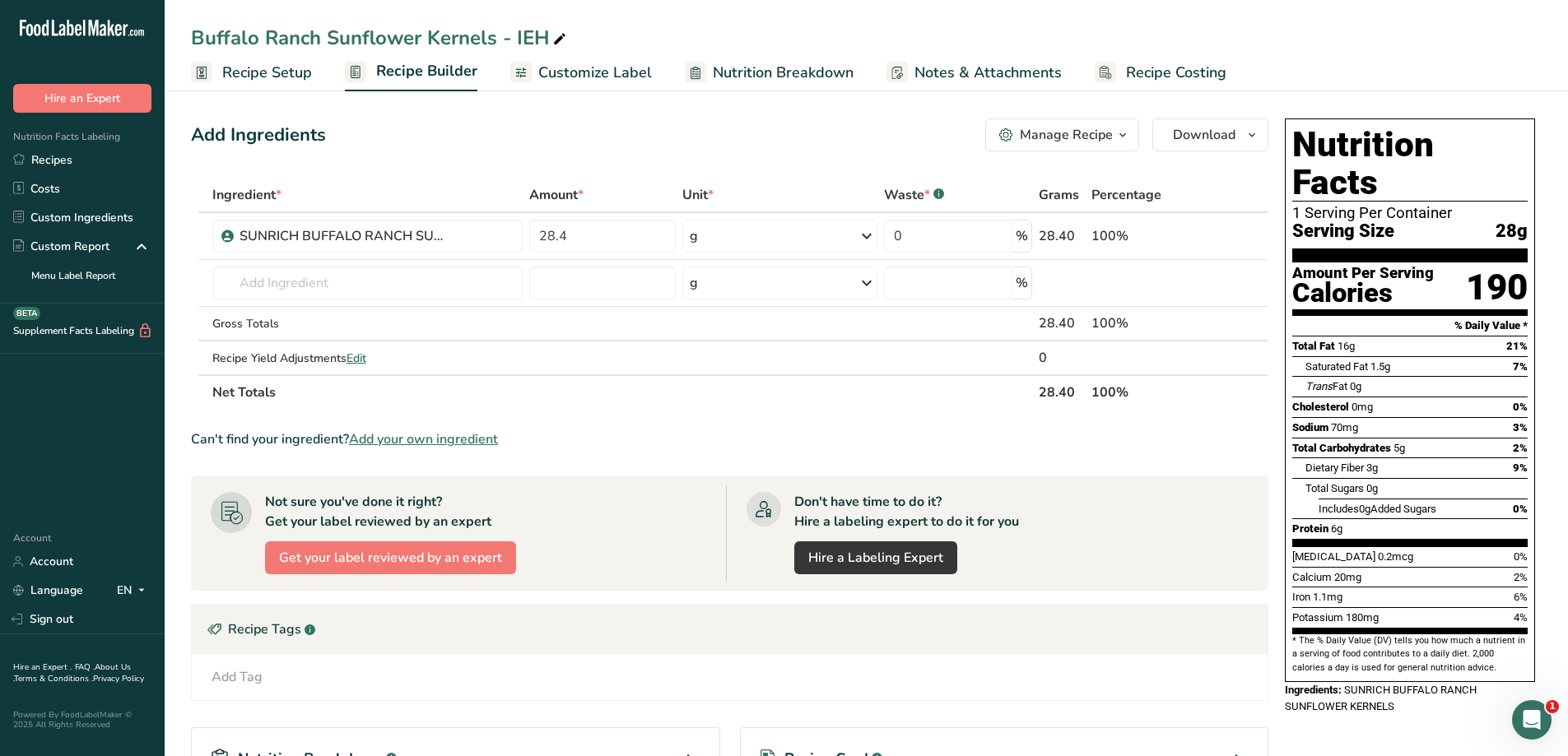
click at [866, 414] on section "Ingredient * Amount * Unit * Waste * .a-a{fill:#347362;}.b-a{fill:#fff;} Grams …" at bounding box center [730, 565] width 1078 height 774
click at [1217, 137] on span "Download" at bounding box center [1204, 135] width 63 height 19
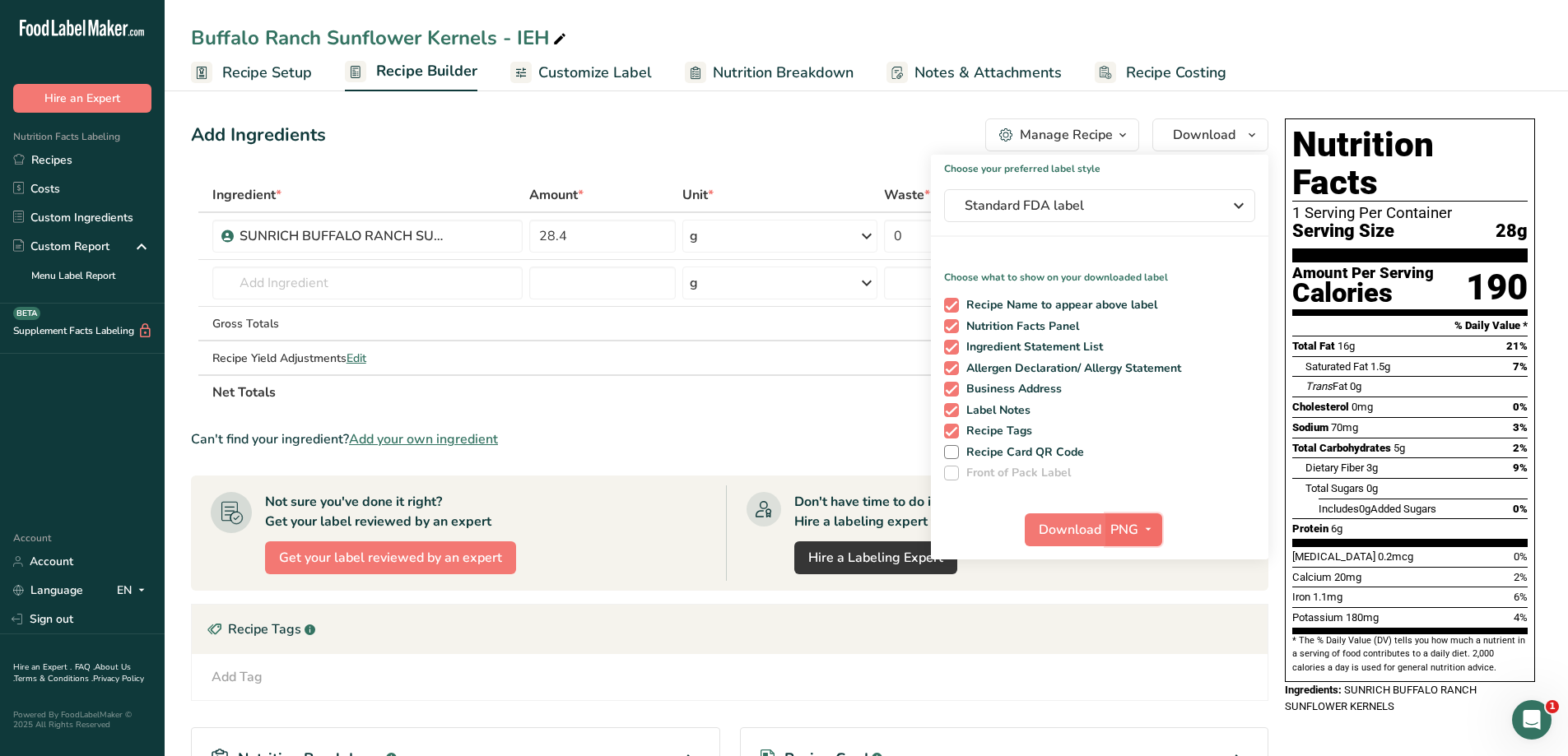
click at [1127, 527] on span "PNG" at bounding box center [1125, 529] width 28 height 19
click at [1129, 641] on link "PDF" at bounding box center [1136, 644] width 53 height 27
click at [1055, 528] on span "Download" at bounding box center [1071, 529] width 63 height 19
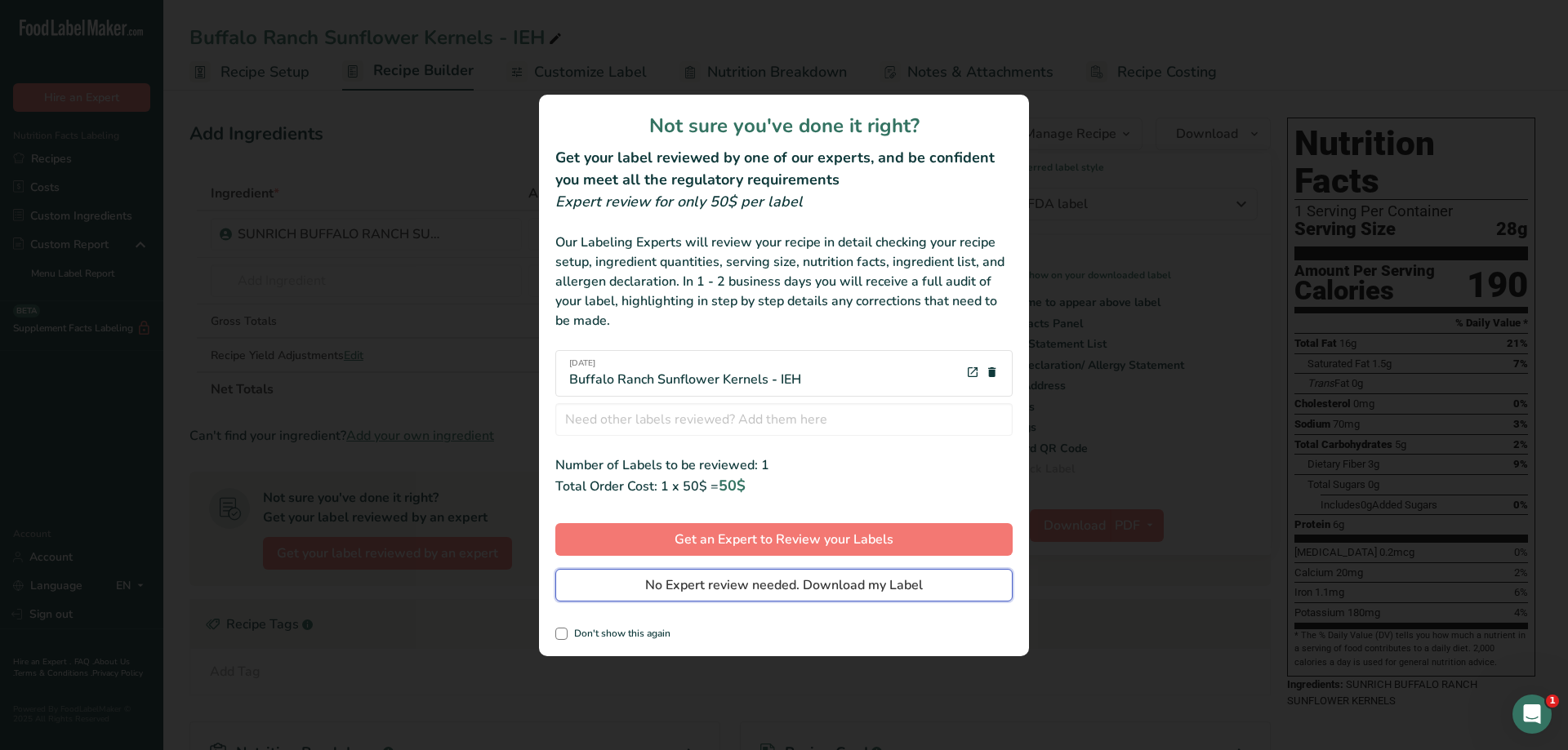
click at [810, 591] on span "No Expert review needed. Download my Label" at bounding box center [783, 584] width 278 height 19
